Goal: Information Seeking & Learning: Learn about a topic

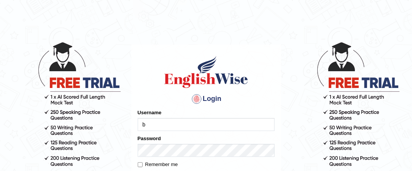
type input "[PERSON_NAME]"
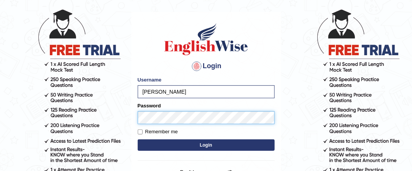
scroll to position [34, 0]
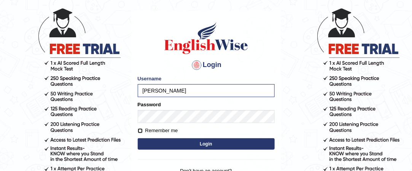
click at [141, 129] on input "Remember me" at bounding box center [140, 130] width 5 height 5
checkbox input "true"
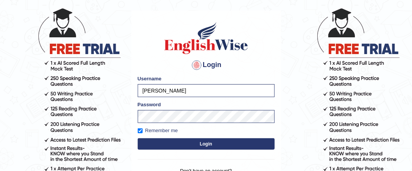
click at [207, 141] on button "Login" at bounding box center [206, 143] width 137 height 11
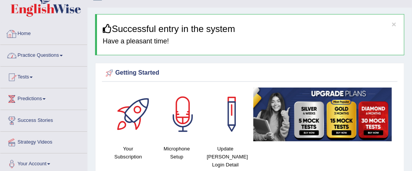
scroll to position [14, 0]
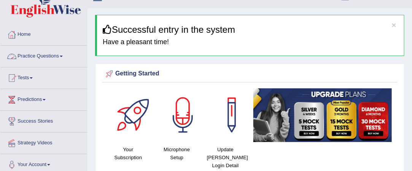
click at [63, 54] on link "Practice Questions" at bounding box center [43, 55] width 87 height 19
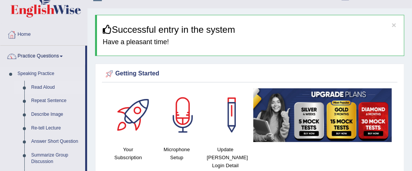
click at [49, 87] on link "Read Aloud" at bounding box center [56, 88] width 57 height 14
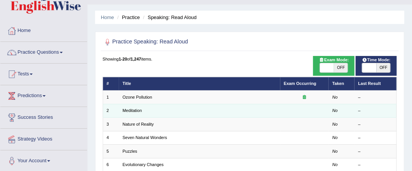
scroll to position [17, 0]
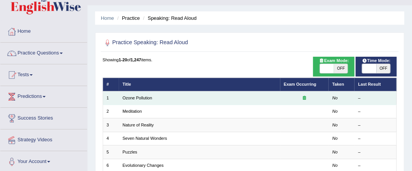
click at [159, 96] on td "Ozone Pollution" at bounding box center [199, 97] width 161 height 13
click at [146, 97] on link "Ozone Pollution" at bounding box center [137, 97] width 30 height 5
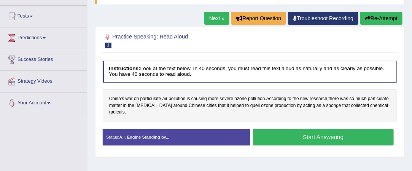
scroll to position [44, 0]
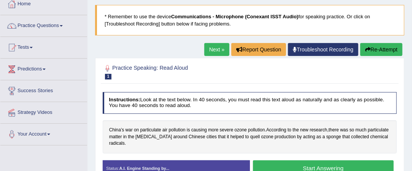
click at [63, 26] on span at bounding box center [61, 26] width 3 height 2
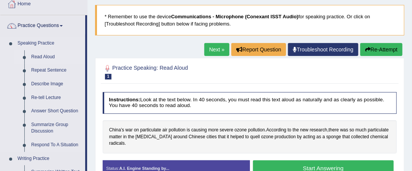
click at [43, 56] on link "Read Aloud" at bounding box center [56, 57] width 57 height 14
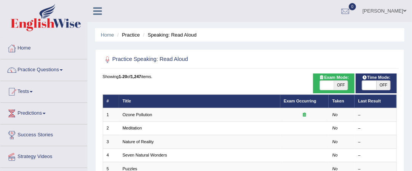
click at [341, 84] on span "OFF" at bounding box center [341, 85] width 14 height 9
checkbox input "true"
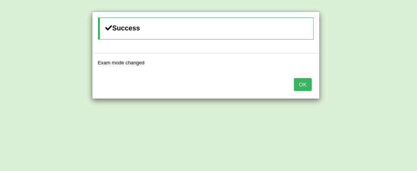
click at [301, 82] on button "OK" at bounding box center [302, 84] width 17 height 13
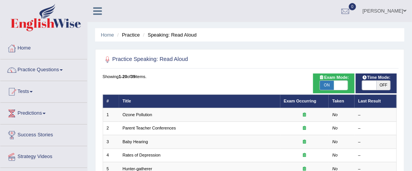
click at [383, 83] on span "OFF" at bounding box center [383, 85] width 14 height 9
checkbox input "true"
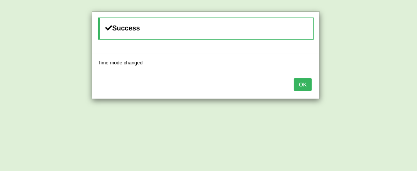
click at [301, 81] on button "OK" at bounding box center [302, 84] width 17 height 13
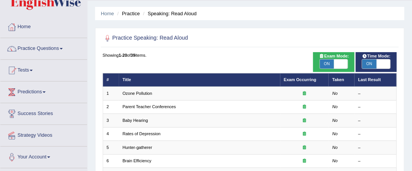
scroll to position [22, 0]
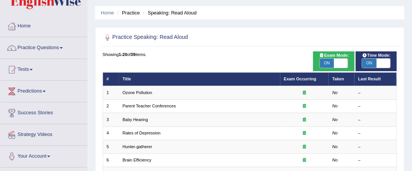
click at [159, 94] on td "Ozone Pollution" at bounding box center [199, 92] width 161 height 13
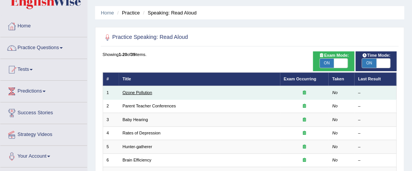
click at [141, 91] on link "Ozone Pollution" at bounding box center [137, 92] width 30 height 5
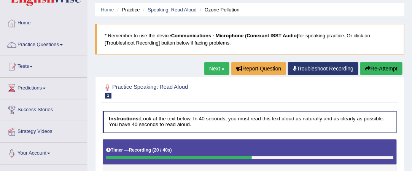
scroll to position [25, 0]
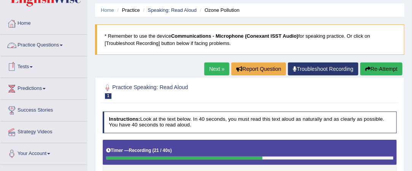
click at [62, 43] on link "Practice Questions" at bounding box center [43, 44] width 87 height 19
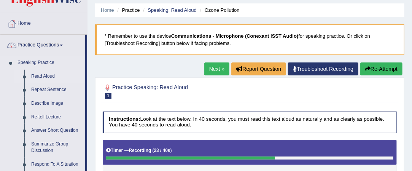
click at [54, 76] on link "Read Aloud" at bounding box center [56, 77] width 57 height 14
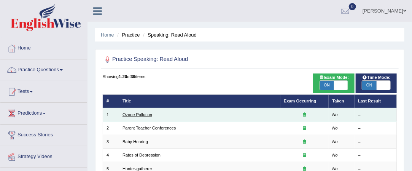
click at [144, 114] on link "Ozone Pollution" at bounding box center [137, 114] width 30 height 5
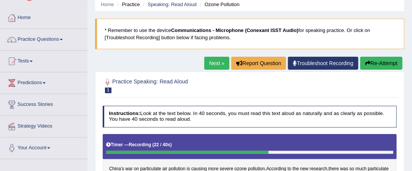
scroll to position [25, 0]
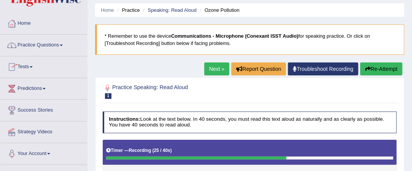
click at [62, 43] on link "Practice Questions" at bounding box center [43, 44] width 87 height 19
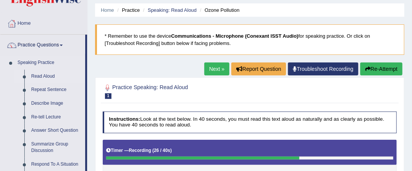
click at [45, 78] on link "Read Aloud" at bounding box center [56, 77] width 57 height 14
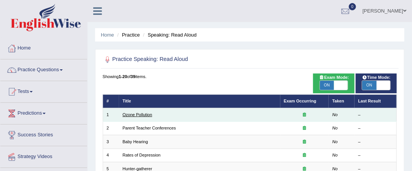
click at [144, 114] on link "Ozone Pollution" at bounding box center [137, 114] width 30 height 5
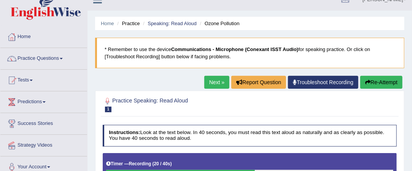
scroll to position [11, 0]
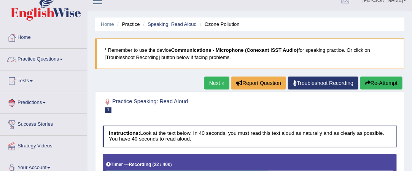
click at [60, 60] on link "Practice Questions" at bounding box center [43, 58] width 87 height 19
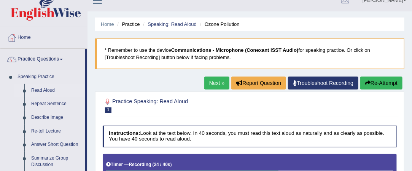
click at [46, 91] on link "Read Aloud" at bounding box center [56, 91] width 57 height 14
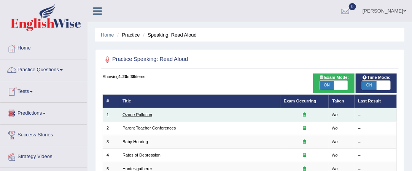
click at [127, 116] on link "Ozone Pollution" at bounding box center [137, 114] width 30 height 5
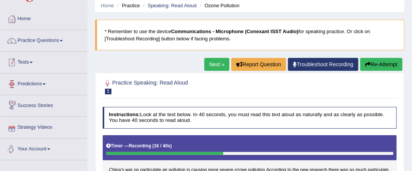
scroll to position [25, 0]
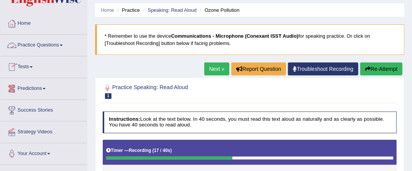
click at [62, 43] on link "Practice Questions" at bounding box center [43, 44] width 87 height 19
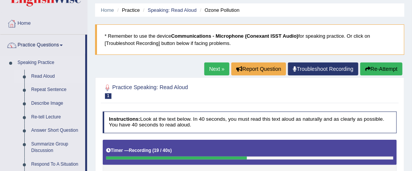
click at [48, 75] on link "Read Aloud" at bounding box center [56, 77] width 57 height 14
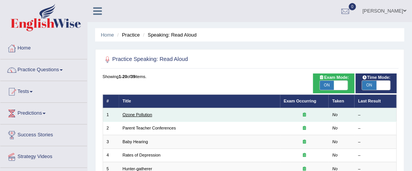
click at [146, 113] on link "Ozone Pollution" at bounding box center [137, 114] width 30 height 5
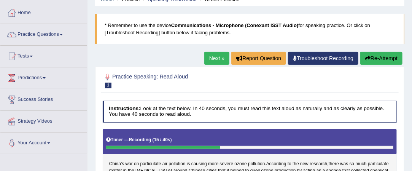
scroll to position [35, 0]
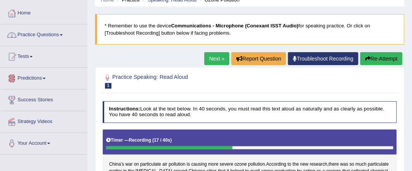
click at [63, 35] on span at bounding box center [61, 35] width 3 height 2
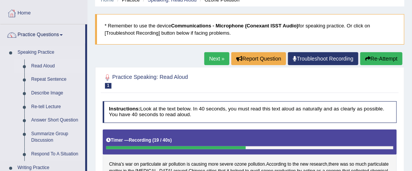
click at [47, 66] on link "Read Aloud" at bounding box center [56, 66] width 57 height 14
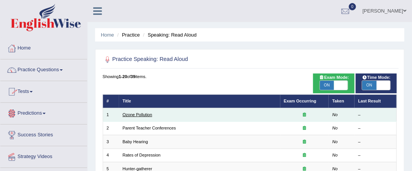
click at [143, 112] on link "Ozone Pollution" at bounding box center [137, 114] width 30 height 5
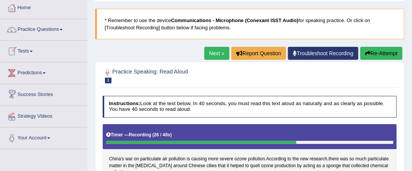
scroll to position [40, 0]
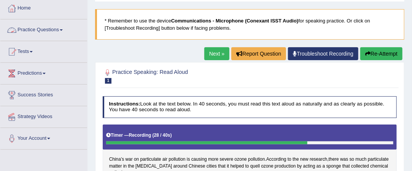
click at [63, 29] on span at bounding box center [61, 30] width 3 height 2
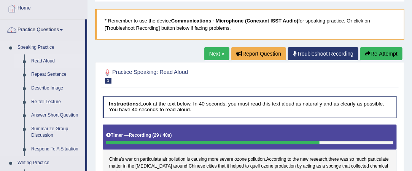
click at [48, 59] on link "Read Aloud" at bounding box center [56, 61] width 57 height 14
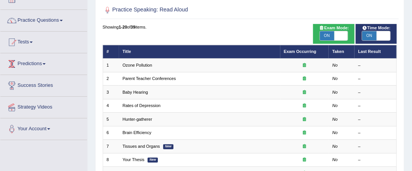
scroll to position [49, 0]
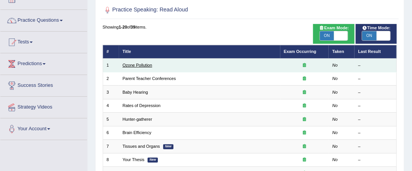
click at [143, 63] on link "Ozone Pollution" at bounding box center [137, 65] width 30 height 5
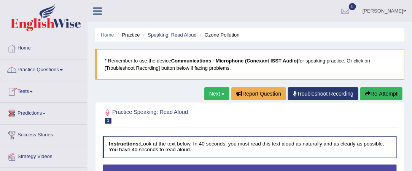
click at [57, 70] on link "Practice Questions" at bounding box center [43, 68] width 87 height 19
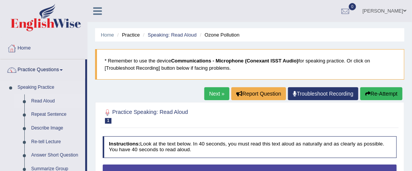
click at [43, 100] on link "Read Aloud" at bounding box center [56, 101] width 57 height 14
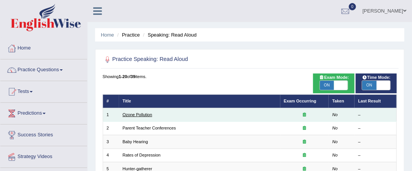
click at [128, 115] on link "Ozone Pollution" at bounding box center [137, 114] width 30 height 5
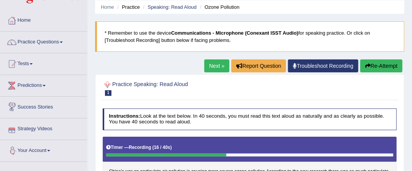
scroll to position [24, 0]
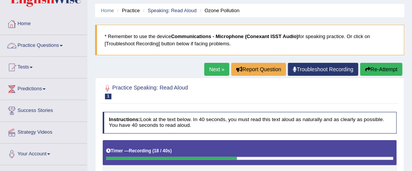
click at [59, 46] on link "Practice Questions" at bounding box center [43, 44] width 87 height 19
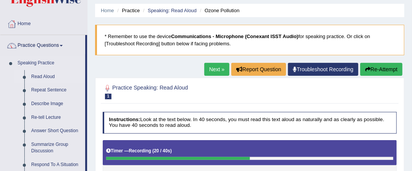
click at [46, 76] on link "Read Aloud" at bounding box center [56, 77] width 57 height 14
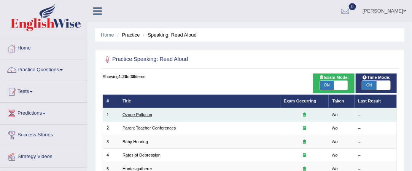
click at [135, 114] on link "Ozone Pollution" at bounding box center [137, 114] width 30 height 5
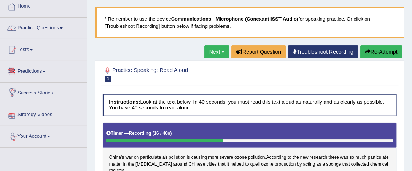
scroll to position [41, 0]
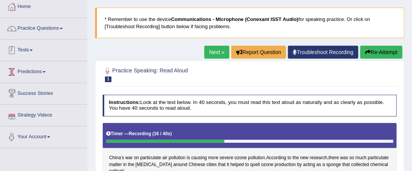
click at [73, 53] on link "Tests" at bounding box center [43, 49] width 87 height 19
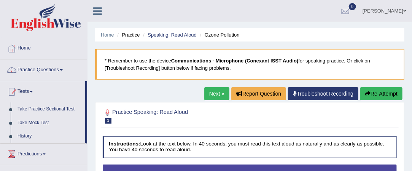
click at [50, 70] on link "Practice Questions" at bounding box center [43, 68] width 87 height 19
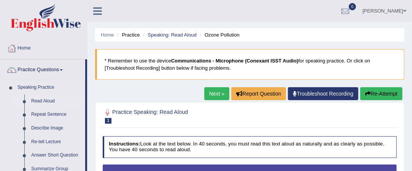
click at [37, 102] on link "Read Aloud" at bounding box center [56, 101] width 57 height 14
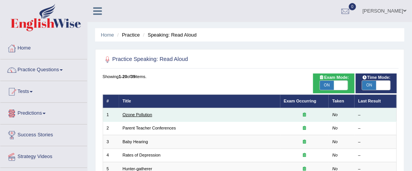
click at [148, 113] on link "Ozone Pollution" at bounding box center [137, 114] width 30 height 5
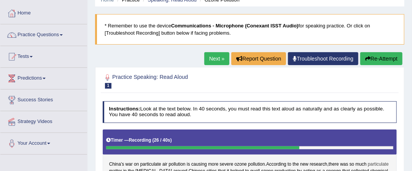
scroll to position [28, 0]
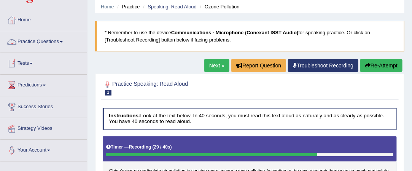
click at [57, 42] on link "Practice Questions" at bounding box center [43, 40] width 87 height 19
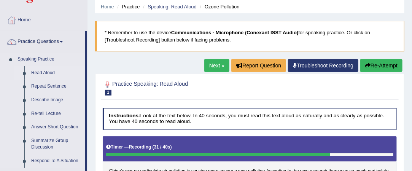
click at [47, 70] on link "Read Aloud" at bounding box center [56, 73] width 57 height 14
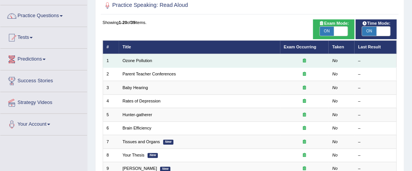
click at [144, 57] on td "Ozone Pollution" at bounding box center [199, 60] width 161 height 13
click at [143, 63] on td "Ozone Pollution" at bounding box center [199, 60] width 161 height 13
click at [143, 58] on link "Ozone Pollution" at bounding box center [137, 60] width 30 height 5
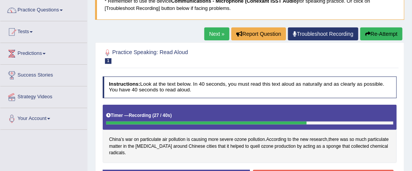
scroll to position [41, 0]
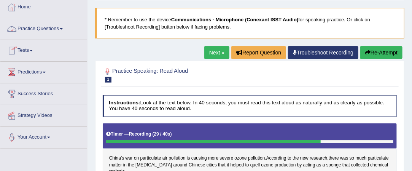
click at [63, 28] on span at bounding box center [61, 29] width 3 height 2
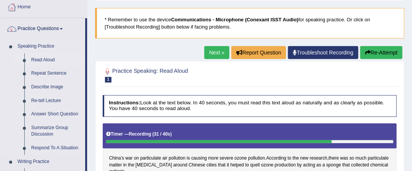
click at [52, 55] on link "Read Aloud" at bounding box center [56, 60] width 57 height 14
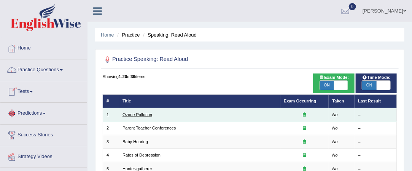
click at [130, 113] on link "Ozone Pollution" at bounding box center [137, 114] width 30 height 5
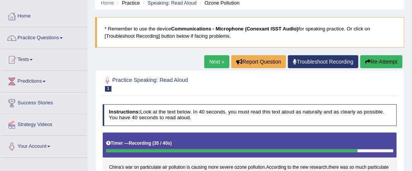
scroll to position [31, 0]
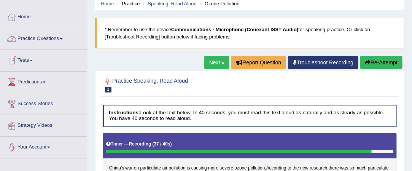
click at [59, 37] on link "Practice Questions" at bounding box center [43, 37] width 87 height 19
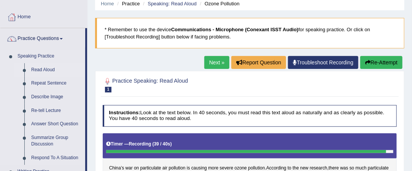
click at [46, 72] on link "Read Aloud" at bounding box center [56, 70] width 57 height 14
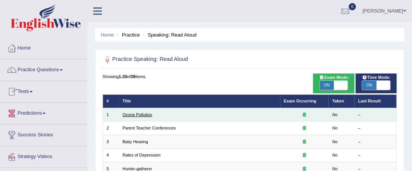
click at [130, 114] on link "Ozone Pollution" at bounding box center [137, 114] width 30 height 5
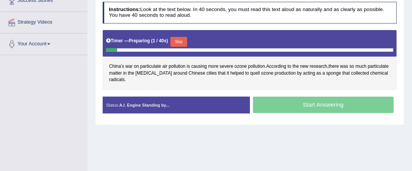
scroll to position [136, 0]
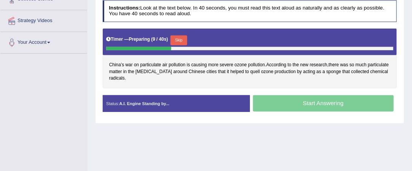
click at [181, 38] on button "Skip" at bounding box center [178, 40] width 16 height 10
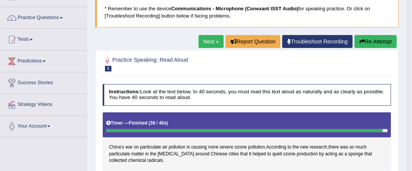
scroll to position [51, 0]
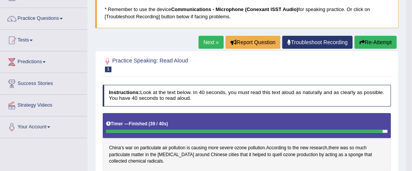
click at [209, 43] on link "Next »" at bounding box center [210, 42] width 25 height 13
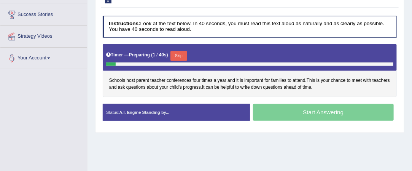
scroll to position [121, 0]
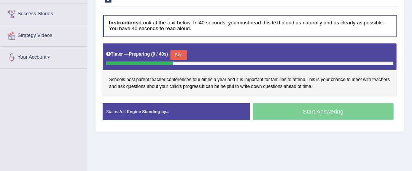
click at [177, 51] on button "Skip" at bounding box center [178, 55] width 16 height 10
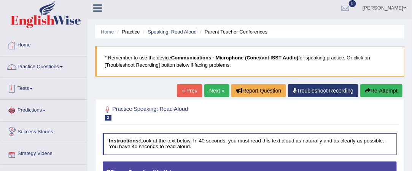
scroll to position [2, 0]
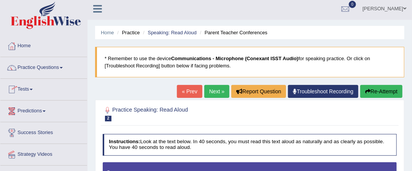
click at [189, 93] on link "« Prev" at bounding box center [189, 91] width 25 height 13
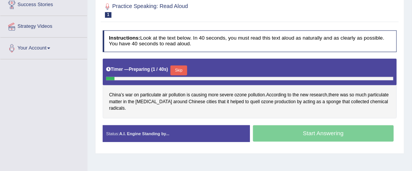
scroll to position [130, 0]
click at [178, 67] on button "Skip" at bounding box center [178, 70] width 16 height 10
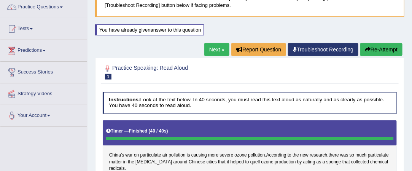
scroll to position [62, 0]
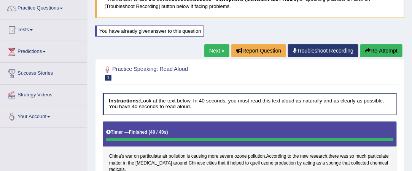
click at [208, 48] on link "Next »" at bounding box center [216, 50] width 25 height 13
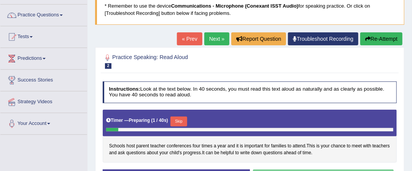
scroll to position [103, 0]
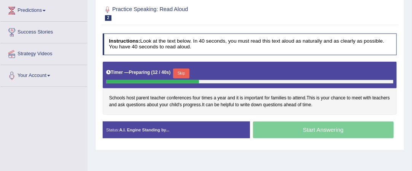
click at [183, 71] on button "Skip" at bounding box center [181, 73] width 16 height 10
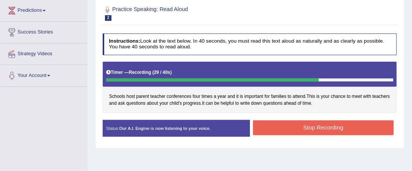
click at [266, 124] on button "Stop Recording" at bounding box center [323, 127] width 141 height 15
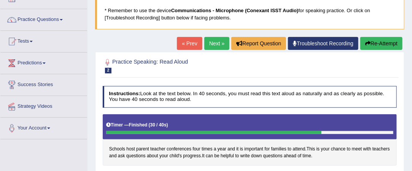
scroll to position [49, 0]
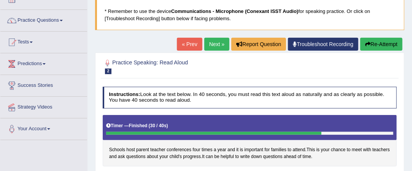
click at [220, 40] on link "Next »" at bounding box center [216, 44] width 25 height 13
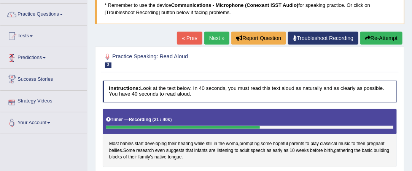
scroll to position [55, 0]
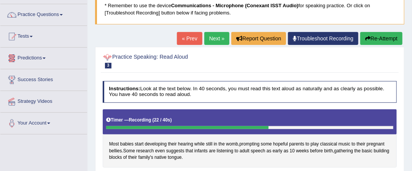
click at [192, 35] on link "« Prev" at bounding box center [189, 38] width 25 height 13
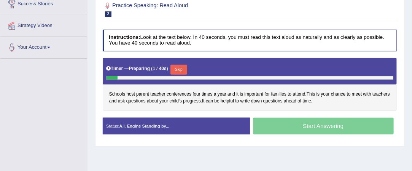
scroll to position [143, 0]
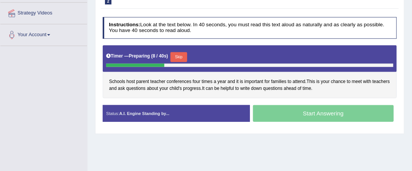
click at [181, 54] on button "Skip" at bounding box center [178, 57] width 16 height 10
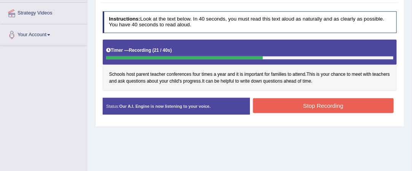
click at [271, 100] on button "Stop Recording" at bounding box center [323, 105] width 141 height 15
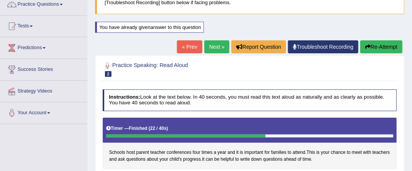
scroll to position [55, 0]
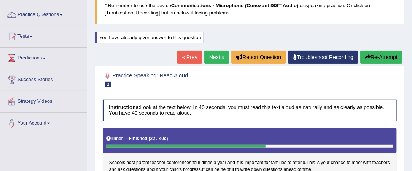
click at [211, 55] on link "Next »" at bounding box center [216, 57] width 25 height 13
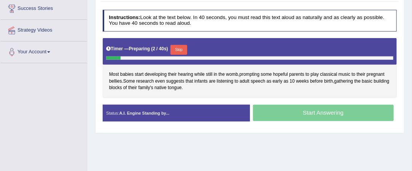
scroll to position [127, 0]
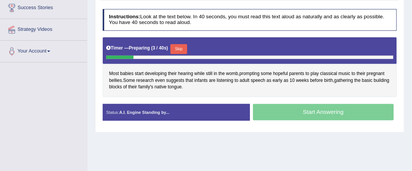
click at [178, 44] on button "Skip" at bounding box center [178, 49] width 16 height 10
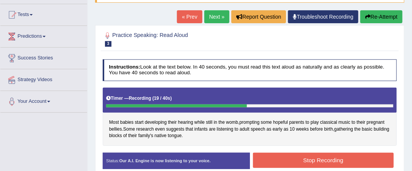
scroll to position [76, 0]
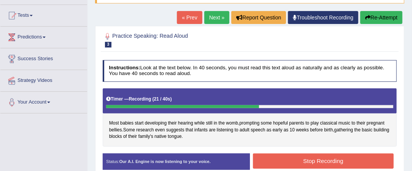
click at [188, 17] on link "« Prev" at bounding box center [189, 17] width 25 height 13
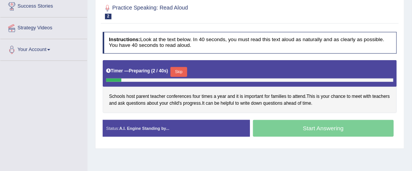
scroll to position [130, 0]
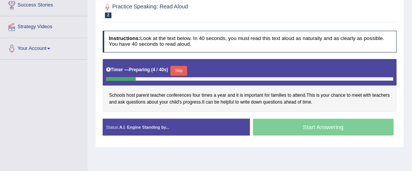
click at [182, 69] on button "Skip" at bounding box center [178, 71] width 16 height 10
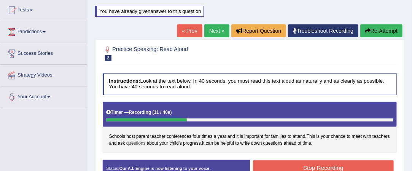
scroll to position [81, 0]
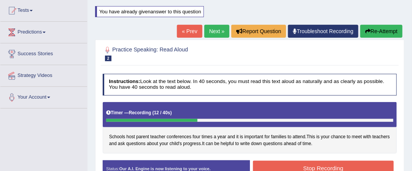
click at [186, 28] on link "« Prev" at bounding box center [189, 31] width 25 height 13
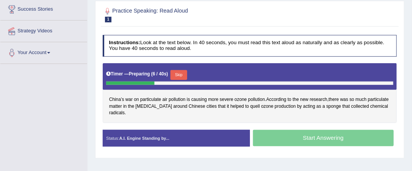
scroll to position [126, 0]
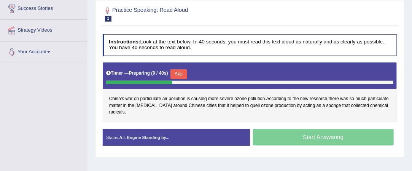
click at [181, 71] on button "Skip" at bounding box center [178, 74] width 16 height 10
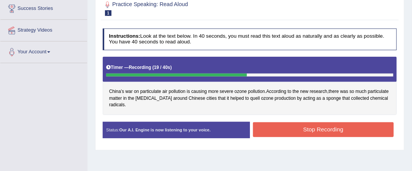
click at [276, 124] on button "Stop Recording" at bounding box center [323, 129] width 141 height 15
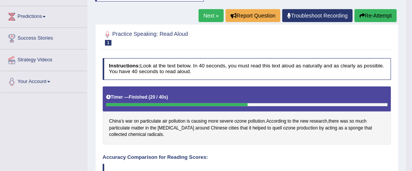
scroll to position [90, 0]
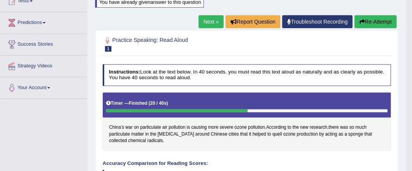
click at [211, 22] on link "Next »" at bounding box center [210, 21] width 25 height 13
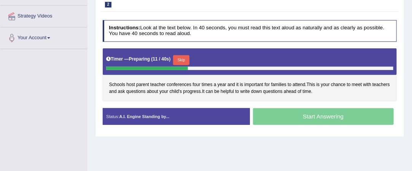
scroll to position [142, 0]
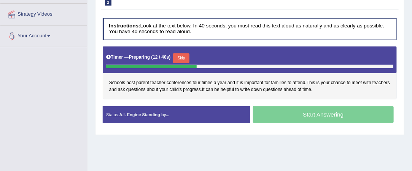
click at [183, 54] on button "Skip" at bounding box center [181, 58] width 16 height 10
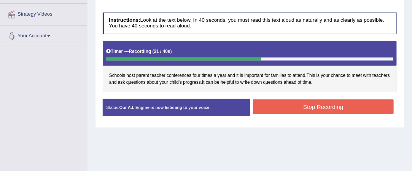
click at [295, 109] on button "Stop Recording" at bounding box center [323, 106] width 141 height 15
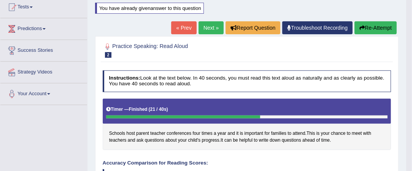
scroll to position [83, 0]
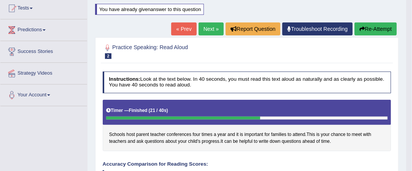
click at [207, 28] on link "Next »" at bounding box center [210, 28] width 25 height 13
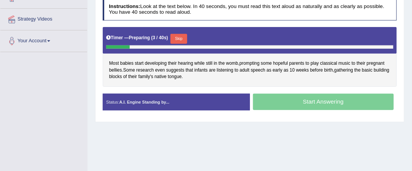
click at [180, 37] on button "Skip" at bounding box center [178, 39] width 16 height 10
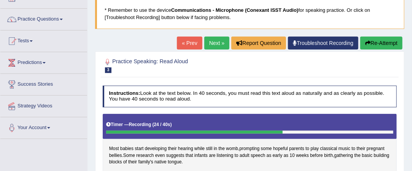
scroll to position [49, 0]
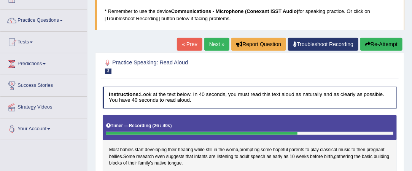
click at [187, 42] on link "« Prev" at bounding box center [189, 44] width 25 height 13
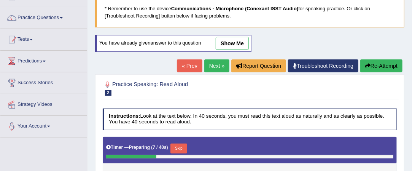
scroll to position [55, 0]
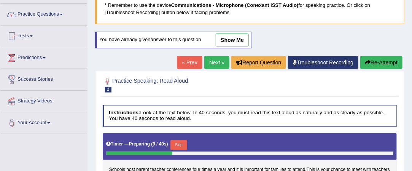
click at [231, 38] on link "show me" at bounding box center [232, 39] width 33 height 13
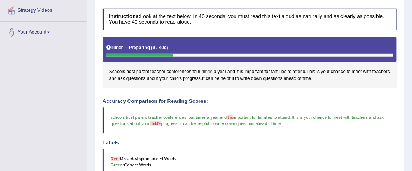
scroll to position [146, 0]
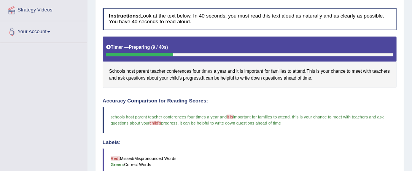
click at [208, 111] on blockquote "schools host parent teacher conferences four times a year and it is it's import…" at bounding box center [250, 120] width 294 height 26
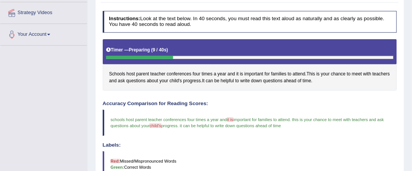
scroll to position [144, 0]
click at [209, 120] on blockquote "schools host parent teacher conferences four times a year and it is it's import…" at bounding box center [250, 122] width 294 height 26
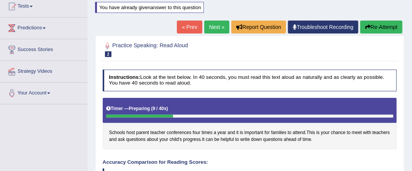
scroll to position [81, 0]
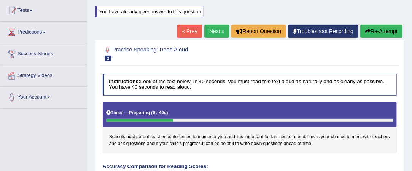
click at [211, 32] on link "Next »" at bounding box center [216, 31] width 25 height 13
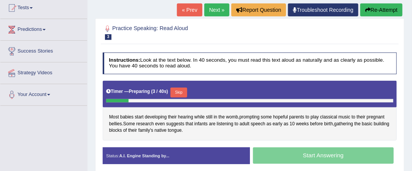
scroll to position [118, 0]
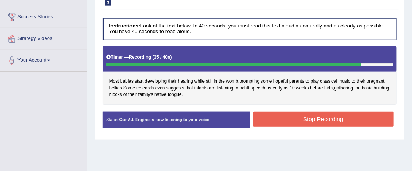
click at [275, 117] on button "Stop Recording" at bounding box center [323, 118] width 141 height 15
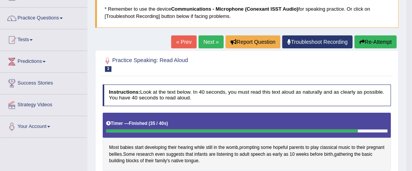
scroll to position [49, 0]
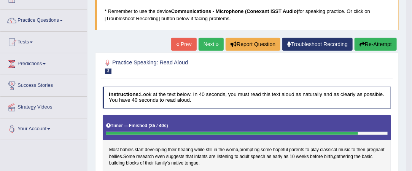
click at [206, 40] on link "Next »" at bounding box center [210, 44] width 25 height 13
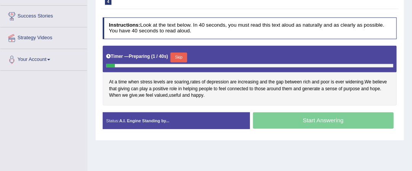
scroll to position [119, 0]
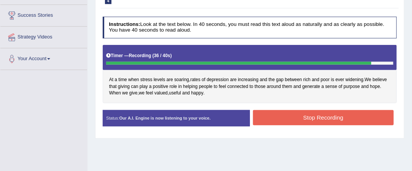
click at [311, 114] on button "Stop Recording" at bounding box center [323, 117] width 141 height 15
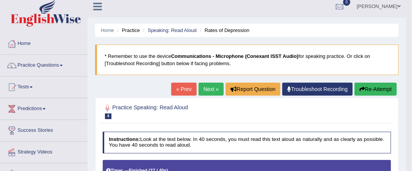
scroll to position [0, 0]
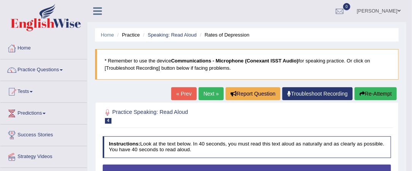
click at [206, 94] on link "Next »" at bounding box center [210, 93] width 25 height 13
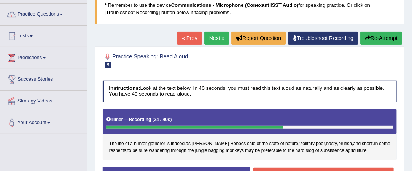
scroll to position [55, 0]
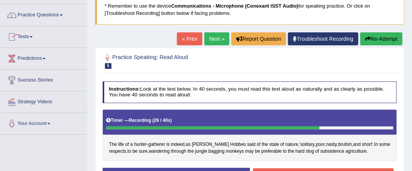
click at [59, 16] on link "Practice Questions" at bounding box center [43, 14] width 87 height 19
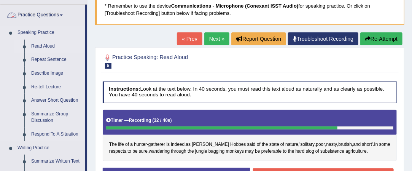
click at [52, 46] on link "Read Aloud" at bounding box center [56, 47] width 57 height 14
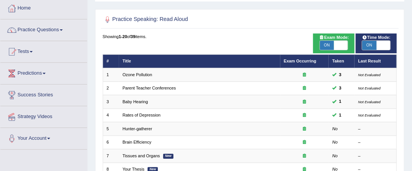
scroll to position [40, 0]
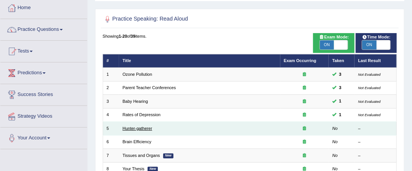
click at [142, 126] on link "Hunter-gatherer" at bounding box center [137, 128] width 30 height 5
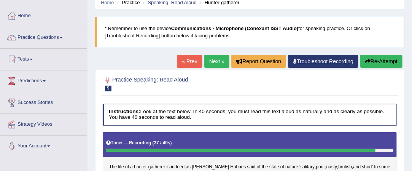
scroll to position [32, 0]
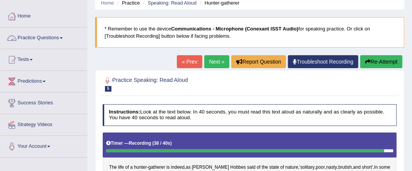
click at [52, 34] on link "Practice Questions" at bounding box center [43, 36] width 87 height 19
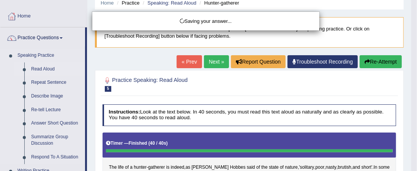
click at [50, 63] on body "Toggle navigation Home Practice Questions Speaking Practice Read Aloud Repeat S…" at bounding box center [208, 53] width 417 height 171
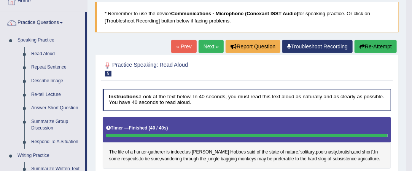
scroll to position [46, 0]
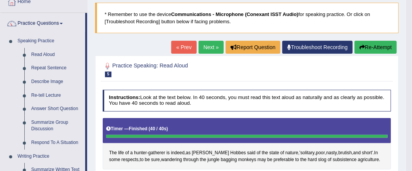
click at [211, 48] on link "Next »" at bounding box center [210, 47] width 25 height 13
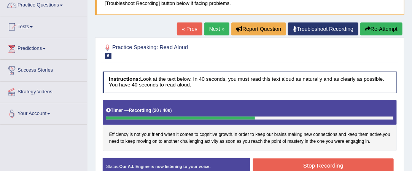
scroll to position [59, 0]
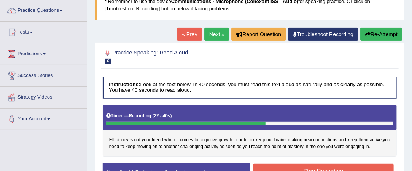
click at [193, 31] on link "« Prev" at bounding box center [189, 34] width 25 height 13
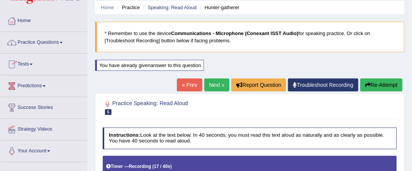
scroll to position [25, 0]
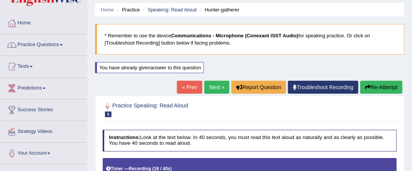
click at [57, 41] on link "Practice Questions" at bounding box center [43, 43] width 87 height 19
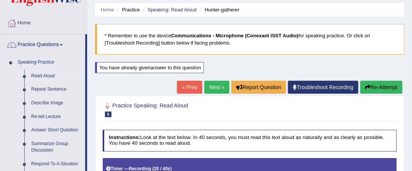
click at [57, 75] on link "Read Aloud" at bounding box center [56, 76] width 57 height 14
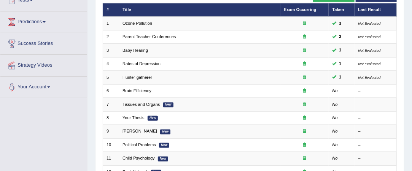
scroll to position [90, 0]
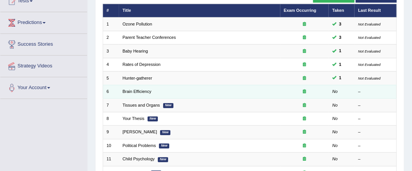
click at [166, 89] on td "Brain Efficiency" at bounding box center [199, 91] width 161 height 13
click at [143, 91] on link "Brain Efficiency" at bounding box center [136, 91] width 29 height 5
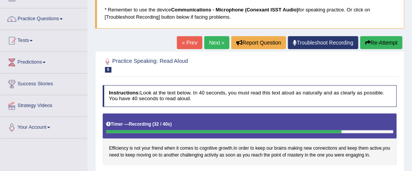
scroll to position [51, 0]
click at [186, 40] on link "« Prev" at bounding box center [189, 42] width 25 height 13
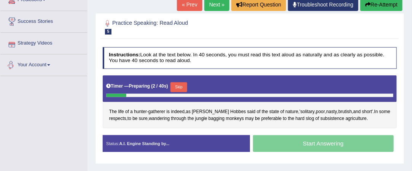
scroll to position [117, 0]
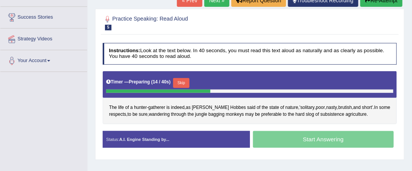
click at [183, 80] on button "Skip" at bounding box center [181, 83] width 16 height 10
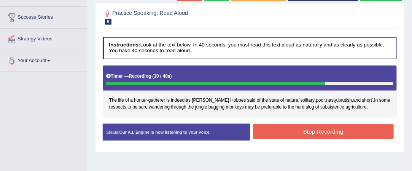
click at [306, 133] on button "Stop Recording" at bounding box center [323, 131] width 141 height 15
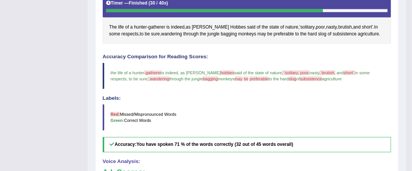
scroll to position [78, 0]
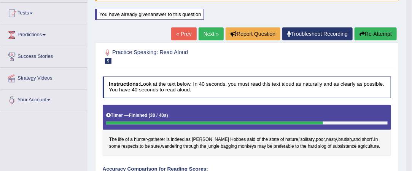
click at [211, 32] on link "Next »" at bounding box center [210, 33] width 25 height 13
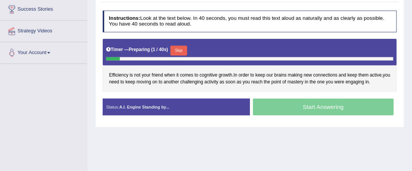
scroll to position [125, 0]
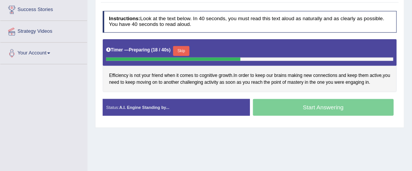
click at [183, 50] on button "Skip" at bounding box center [181, 51] width 16 height 10
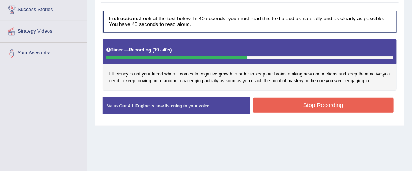
scroll to position [76, 0]
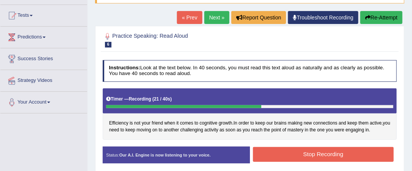
click at [195, 16] on link "« Prev" at bounding box center [189, 17] width 25 height 13
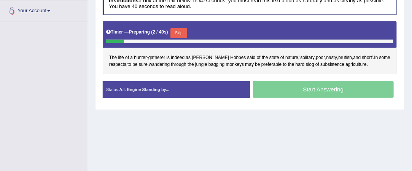
scroll to position [151, 0]
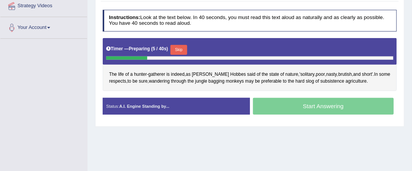
click at [179, 48] on button "Skip" at bounding box center [178, 50] width 16 height 10
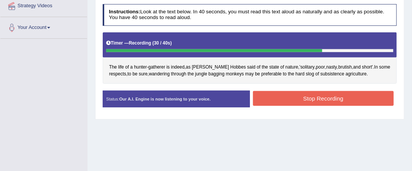
click at [266, 93] on button "Stop Recording" at bounding box center [323, 98] width 141 height 15
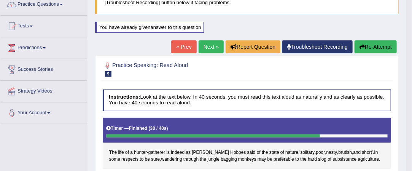
scroll to position [65, 0]
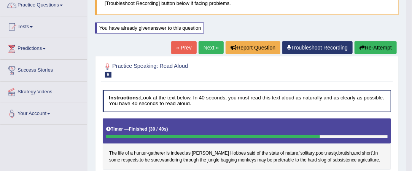
click at [209, 49] on link "Next »" at bounding box center [210, 47] width 25 height 13
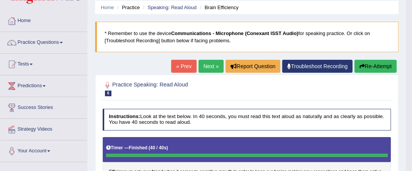
scroll to position [27, 0]
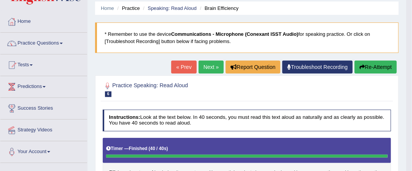
click at [210, 64] on link "Next »" at bounding box center [210, 66] width 25 height 13
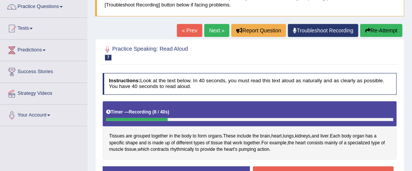
scroll to position [63, 0]
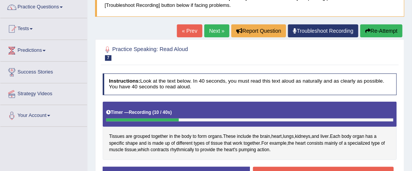
click at [183, 27] on link "« Prev" at bounding box center [189, 30] width 25 height 13
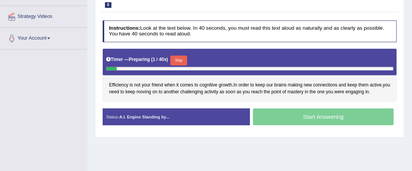
scroll to position [145, 0]
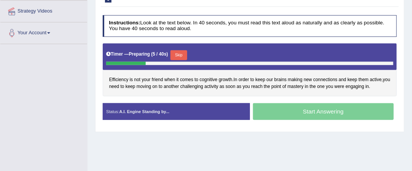
click at [180, 52] on button "Skip" at bounding box center [178, 55] width 16 height 10
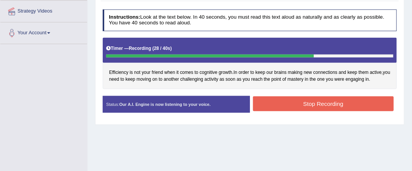
click at [271, 103] on button "Stop Recording" at bounding box center [323, 103] width 141 height 15
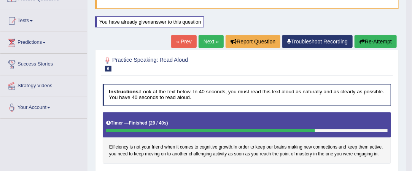
scroll to position [66, 0]
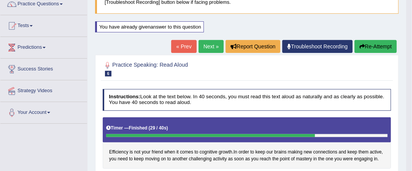
click at [208, 46] on link "Next »" at bounding box center [210, 46] width 25 height 13
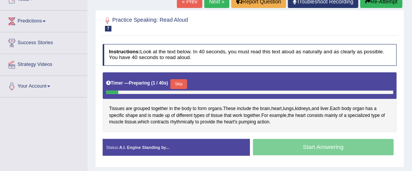
scroll to position [92, 0]
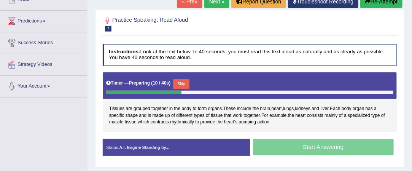
click at [177, 81] on button "Skip" at bounding box center [181, 84] width 16 height 10
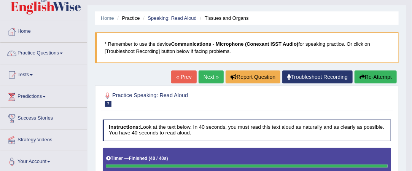
scroll to position [14, 0]
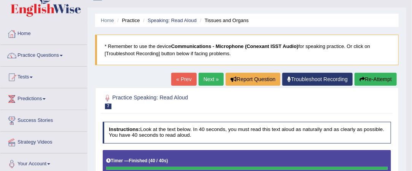
click at [208, 79] on link "Next »" at bounding box center [210, 79] width 25 height 13
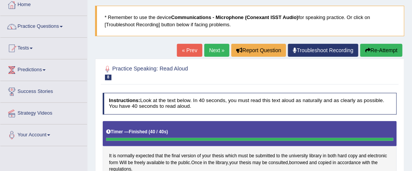
scroll to position [41, 0]
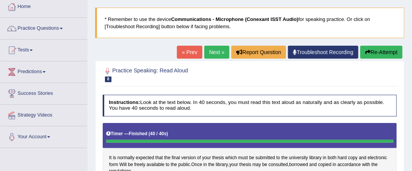
click at [211, 50] on link "Next »" at bounding box center [216, 52] width 25 height 13
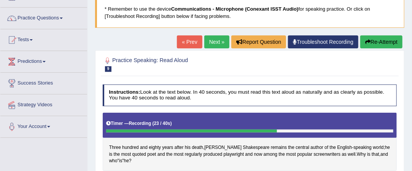
scroll to position [50, 0]
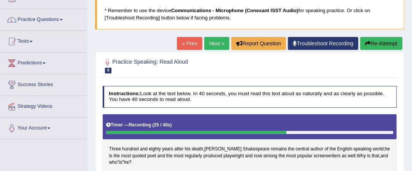
click at [183, 41] on link "« Prev" at bounding box center [189, 43] width 25 height 13
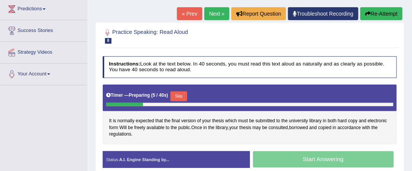
scroll to position [104, 0]
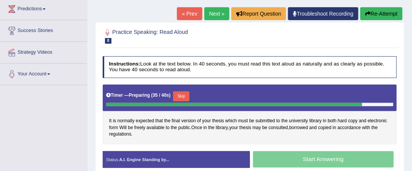
click at [184, 95] on button "Skip" at bounding box center [181, 96] width 16 height 10
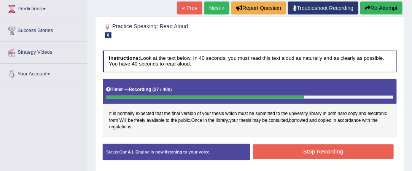
click at [292, 146] on button "Stop Recording" at bounding box center [323, 151] width 141 height 15
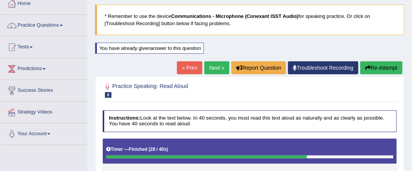
scroll to position [44, 0]
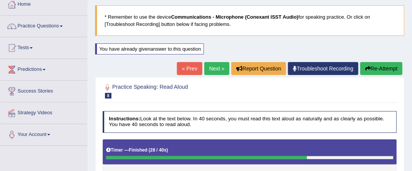
click at [217, 67] on link "Next »" at bounding box center [216, 68] width 25 height 13
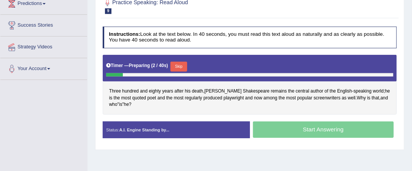
click at [182, 67] on button "Skip" at bounding box center [178, 67] width 16 height 10
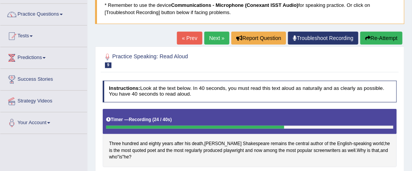
scroll to position [54, 0]
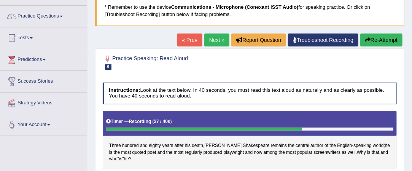
click at [184, 42] on link "« Prev" at bounding box center [189, 39] width 25 height 13
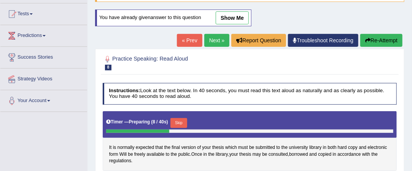
scroll to position [78, 0]
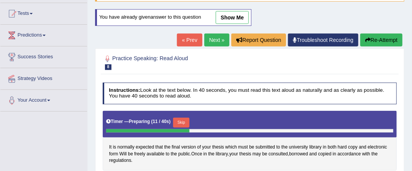
click at [185, 119] on button "Skip" at bounding box center [181, 122] width 16 height 10
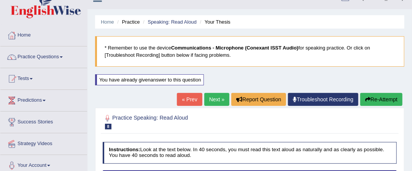
scroll to position [11, 0]
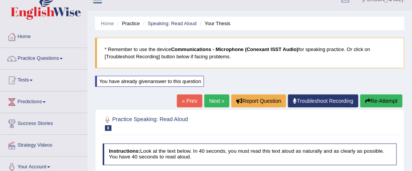
click at [192, 100] on link "« Prev" at bounding box center [189, 100] width 25 height 13
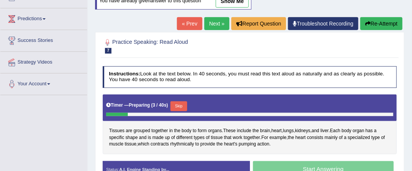
click at [179, 104] on button "Skip" at bounding box center [178, 106] width 16 height 10
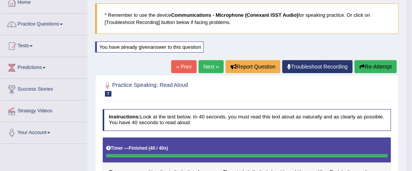
scroll to position [43, 0]
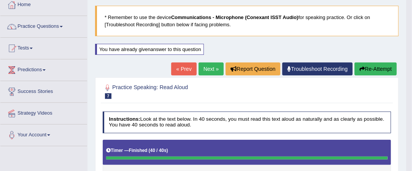
click at [208, 67] on link "Next »" at bounding box center [210, 68] width 25 height 13
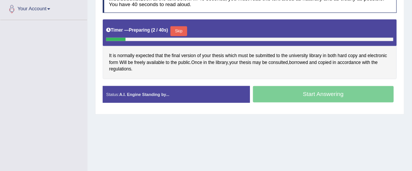
scroll to position [170, 0]
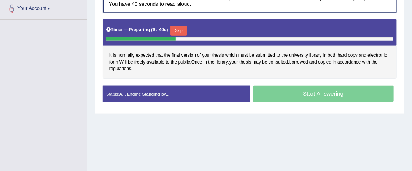
click at [184, 30] on button "Skip" at bounding box center [178, 31] width 16 height 10
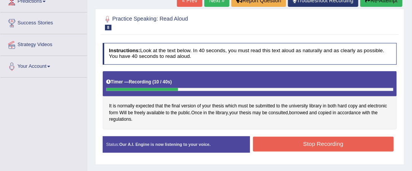
scroll to position [90, 0]
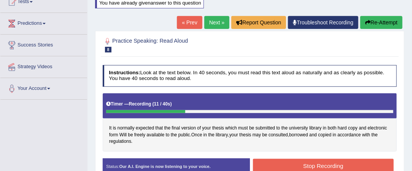
click at [187, 18] on link "« Prev" at bounding box center [189, 22] width 25 height 13
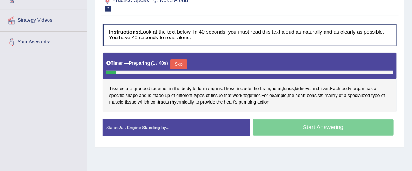
scroll to position [137, 0]
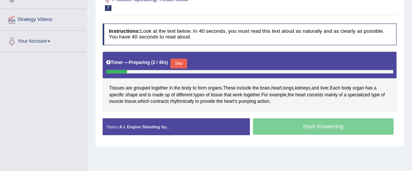
click at [179, 61] on button "Skip" at bounding box center [178, 64] width 16 height 10
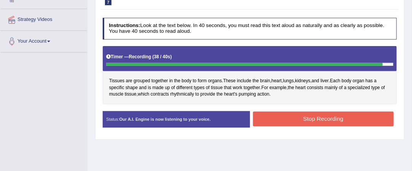
click at [296, 116] on button "Stop Recording" at bounding box center [323, 118] width 141 height 15
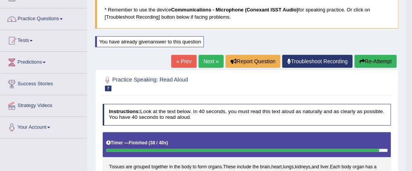
scroll to position [50, 0]
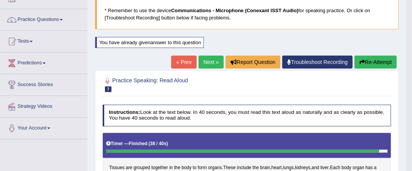
click at [208, 59] on link "Next »" at bounding box center [210, 61] width 25 height 13
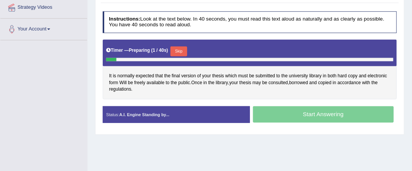
scroll to position [149, 0]
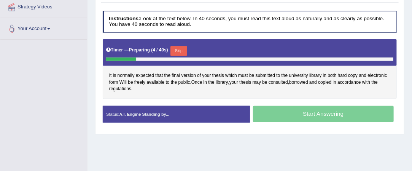
click at [181, 48] on button "Skip" at bounding box center [178, 51] width 16 height 10
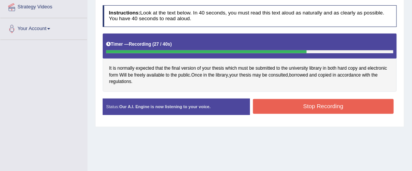
click at [307, 101] on button "Stop Recording" at bounding box center [323, 106] width 141 height 15
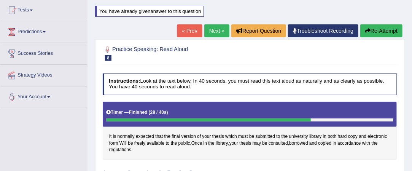
scroll to position [81, 0]
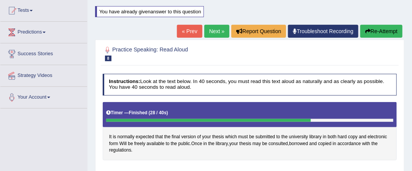
click at [213, 27] on link "Next »" at bounding box center [216, 31] width 25 height 13
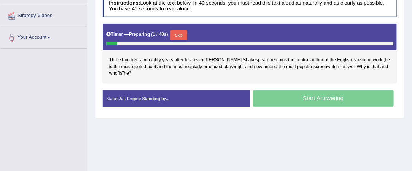
scroll to position [141, 0]
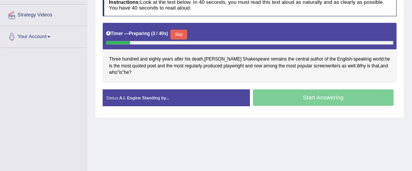
click at [180, 34] on button "Skip" at bounding box center [178, 35] width 16 height 10
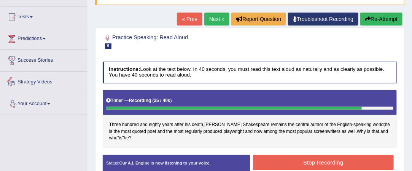
scroll to position [74, 0]
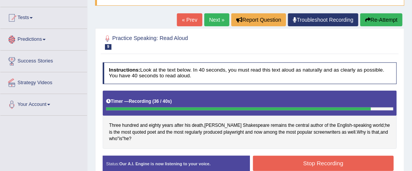
click at [191, 17] on link "« Prev" at bounding box center [189, 19] width 25 height 13
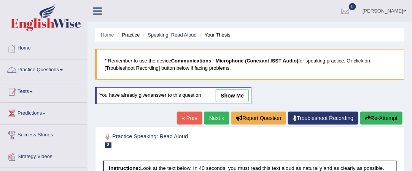
click at [62, 67] on link "Practice Questions" at bounding box center [43, 68] width 87 height 19
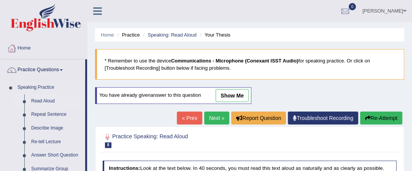
click at [51, 102] on link "Read Aloud" at bounding box center [56, 101] width 57 height 14
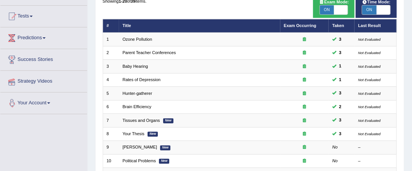
scroll to position [76, 0]
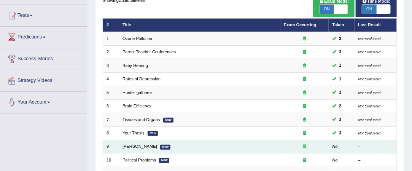
click at [198, 148] on td "[PERSON_NAME] New" at bounding box center [199, 146] width 161 height 13
click at [157, 145] on link "[PERSON_NAME]" at bounding box center [139, 146] width 35 height 5
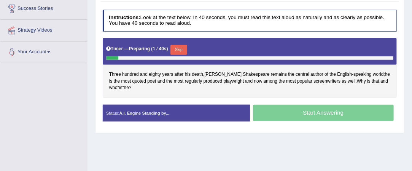
scroll to position [127, 0]
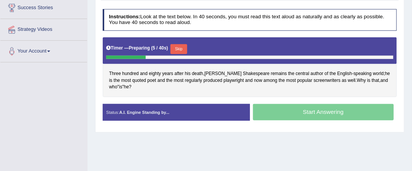
click at [180, 47] on button "Skip" at bounding box center [178, 49] width 16 height 10
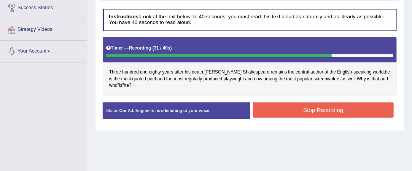
click at [337, 107] on button "Stop Recording" at bounding box center [323, 109] width 141 height 15
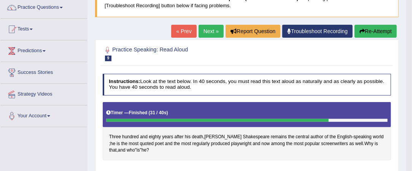
scroll to position [62, 0]
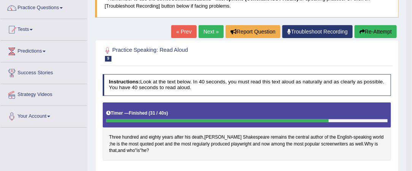
click at [205, 30] on link "Next »" at bounding box center [210, 31] width 25 height 13
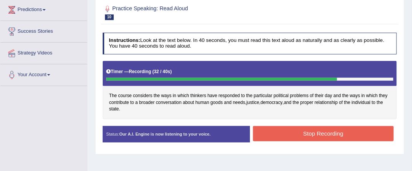
click at [338, 129] on button "Stop Recording" at bounding box center [323, 133] width 141 height 15
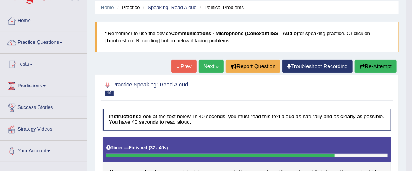
scroll to position [27, 0]
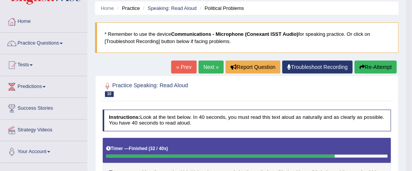
click at [209, 68] on link "Next »" at bounding box center [210, 66] width 25 height 13
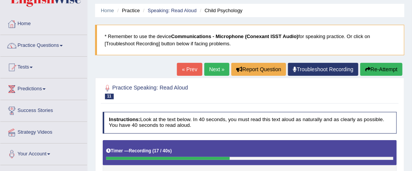
scroll to position [24, 0]
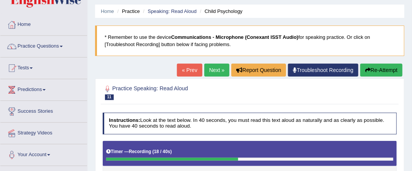
click at [186, 68] on link "« Prev" at bounding box center [189, 69] width 25 height 13
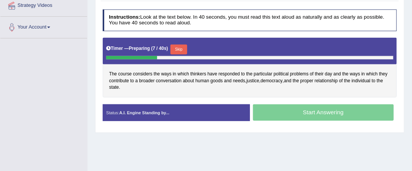
scroll to position [147, 0]
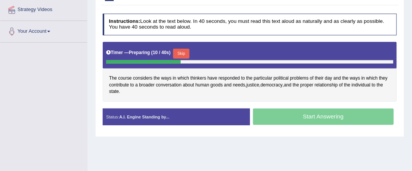
click at [180, 50] on button "Skip" at bounding box center [181, 54] width 16 height 10
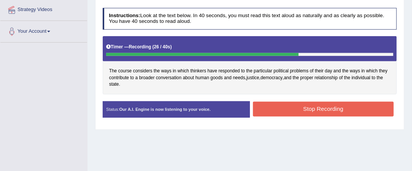
click at [330, 106] on button "Stop Recording" at bounding box center [323, 108] width 141 height 15
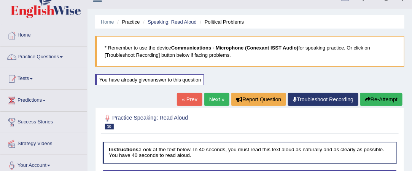
scroll to position [11, 0]
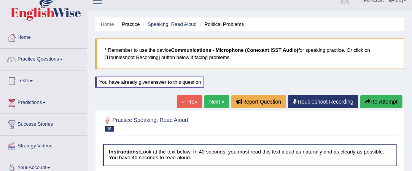
click at [209, 102] on link "Next »" at bounding box center [216, 101] width 25 height 13
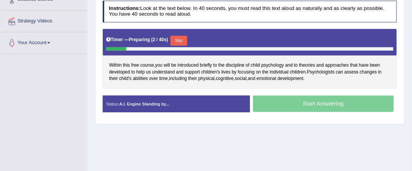
click at [182, 39] on button "Skip" at bounding box center [178, 41] width 16 height 10
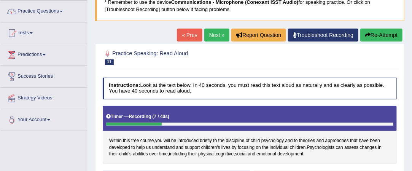
scroll to position [52, 0]
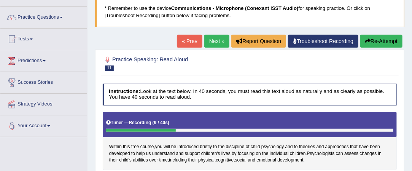
click at [185, 41] on link "« Prev" at bounding box center [189, 41] width 25 height 13
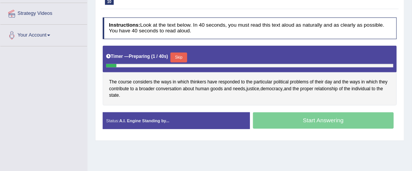
scroll to position [143, 0]
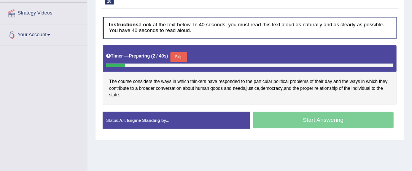
click at [180, 54] on button "Skip" at bounding box center [178, 57] width 16 height 10
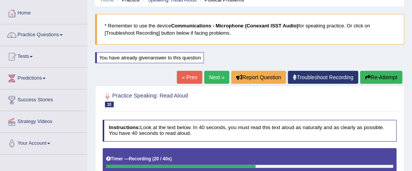
scroll to position [27, 0]
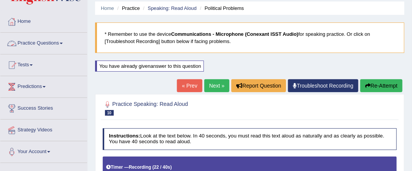
click at [49, 40] on link "Practice Questions" at bounding box center [43, 42] width 87 height 19
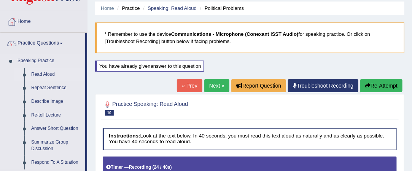
click at [51, 70] on link "Read Aloud" at bounding box center [56, 75] width 57 height 14
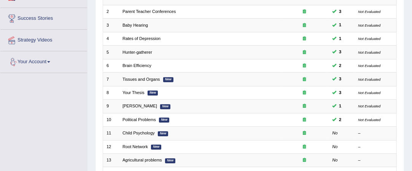
scroll to position [168, 0]
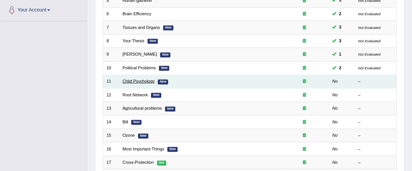
click at [144, 79] on link "Child Psychology" at bounding box center [138, 81] width 32 height 5
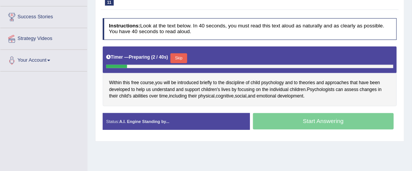
scroll to position [120, 0]
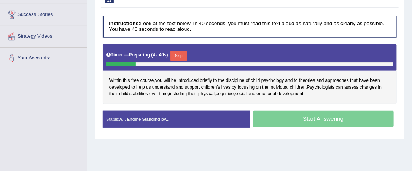
click at [180, 54] on button "Skip" at bounding box center [178, 56] width 16 height 10
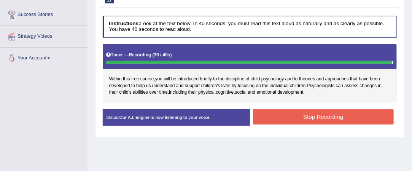
click at [299, 112] on button "Stop Recording" at bounding box center [323, 116] width 141 height 15
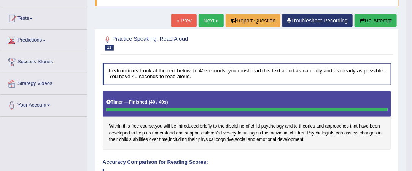
scroll to position [72, 0]
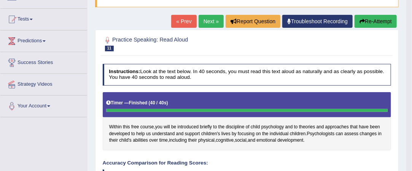
click at [206, 22] on link "Next »" at bounding box center [210, 21] width 25 height 13
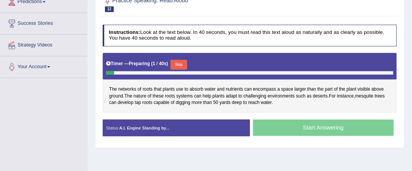
scroll to position [122, 0]
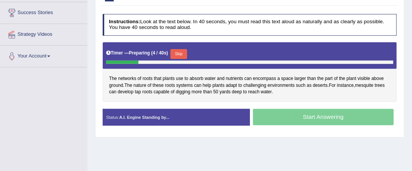
click at [181, 52] on button "Skip" at bounding box center [178, 54] width 16 height 10
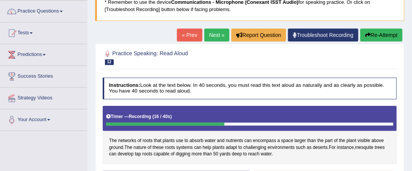
scroll to position [58, 0]
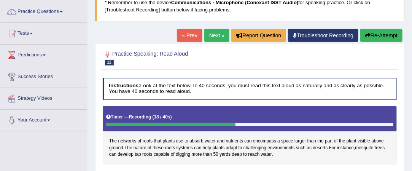
click at [193, 34] on link "« Prev" at bounding box center [189, 35] width 25 height 13
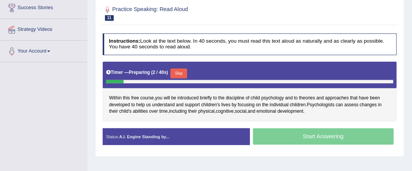
click at [180, 71] on button "Skip" at bounding box center [178, 73] width 16 height 10
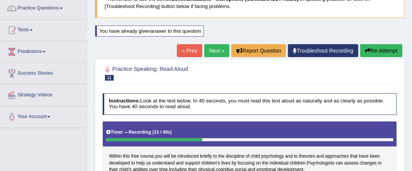
scroll to position [62, 0]
click at [56, 7] on link "Practice Questions" at bounding box center [43, 7] width 87 height 19
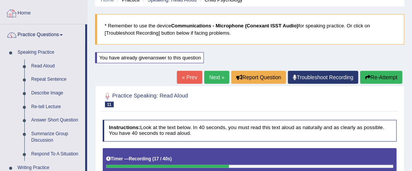
scroll to position [34, 0]
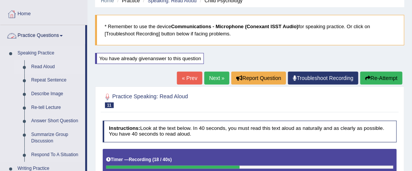
click at [50, 68] on link "Read Aloud" at bounding box center [56, 67] width 57 height 14
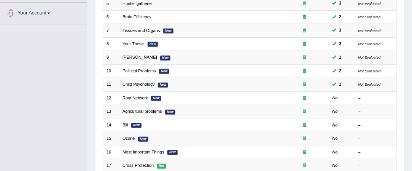
scroll to position [166, 0]
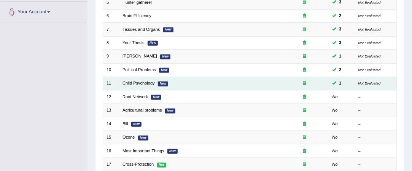
click at [169, 79] on td "Child Psychology New" at bounding box center [199, 83] width 161 height 13
click at [151, 82] on link "Child Psychology" at bounding box center [138, 83] width 32 height 5
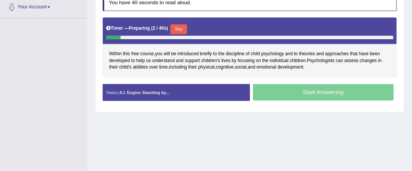
scroll to position [172, 0]
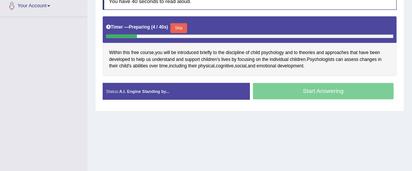
click at [179, 24] on button "Skip" at bounding box center [178, 28] width 16 height 10
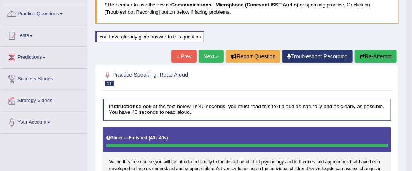
scroll to position [55, 0]
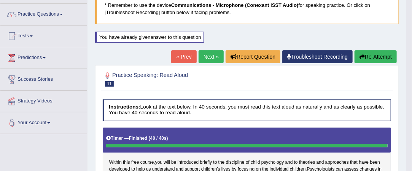
click at [204, 56] on link "Next »" at bounding box center [210, 56] width 25 height 13
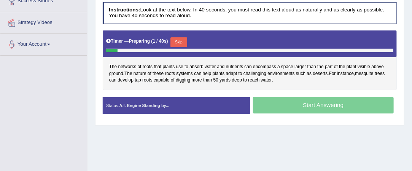
scroll to position [141, 0]
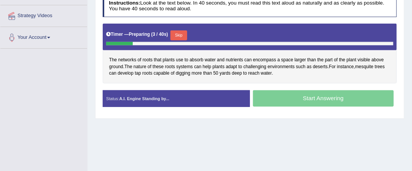
click at [176, 33] on button "Skip" at bounding box center [178, 35] width 16 height 10
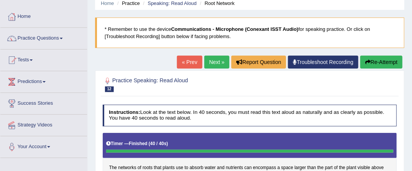
scroll to position [0, 0]
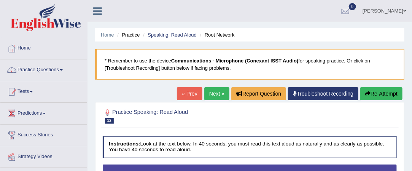
click at [211, 93] on link "Next »" at bounding box center [216, 93] width 25 height 13
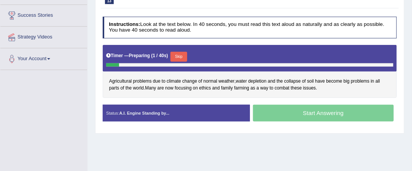
scroll to position [128, 0]
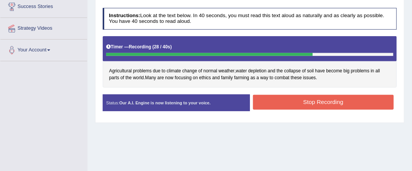
click at [315, 100] on button "Stop Recording" at bounding box center [323, 102] width 141 height 15
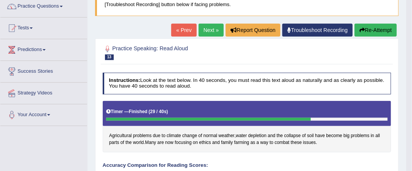
scroll to position [62, 0]
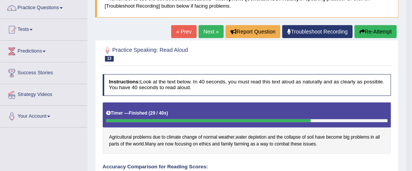
click at [205, 32] on link "Next »" at bounding box center [210, 31] width 25 height 13
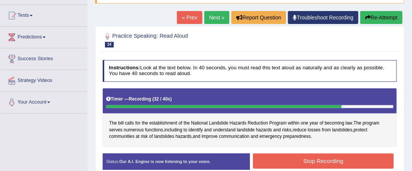
scroll to position [75, 0]
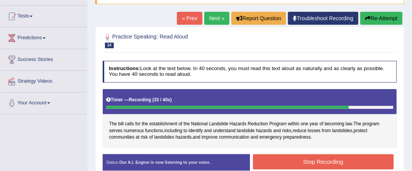
click at [187, 14] on link "« Prev" at bounding box center [189, 18] width 25 height 13
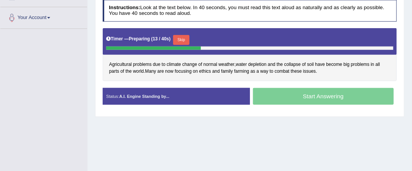
scroll to position [160, 0]
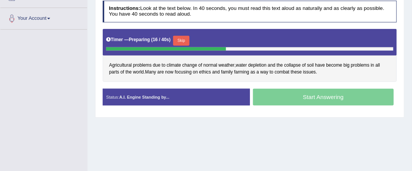
click at [180, 36] on button "Skip" at bounding box center [181, 41] width 16 height 10
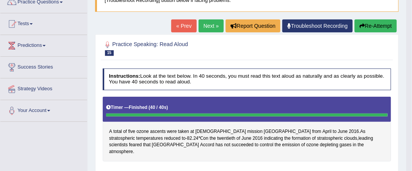
scroll to position [66, 0]
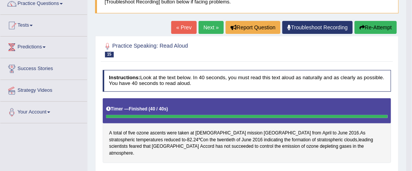
click at [210, 23] on link "Next »" at bounding box center [210, 27] width 25 height 13
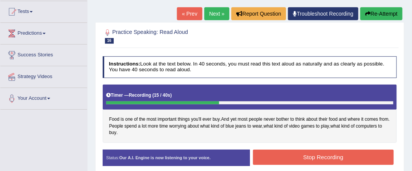
scroll to position [78, 0]
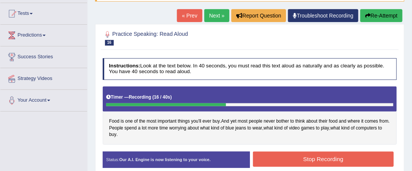
click at [189, 12] on link "« Prev" at bounding box center [189, 15] width 25 height 13
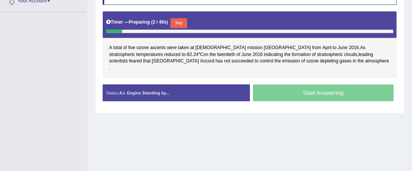
click at [184, 20] on button "Skip" at bounding box center [178, 23] width 16 height 10
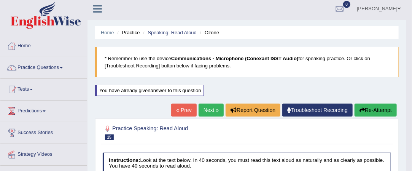
scroll to position [2, 0]
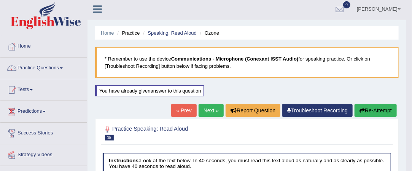
click at [209, 111] on link "Next »" at bounding box center [210, 110] width 25 height 13
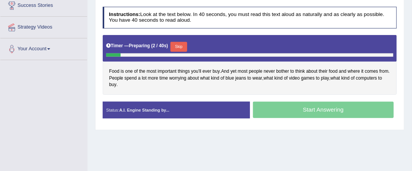
scroll to position [131, 0]
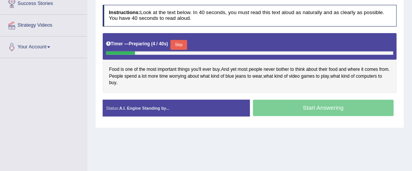
click at [180, 44] on button "Skip" at bounding box center [178, 45] width 16 height 10
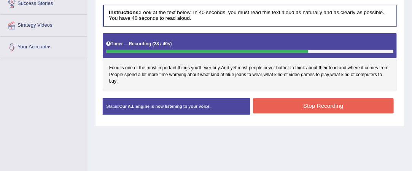
click at [289, 103] on button "Stop Recording" at bounding box center [323, 105] width 141 height 15
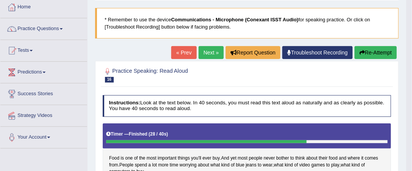
scroll to position [40, 0]
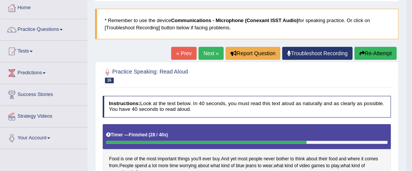
click at [205, 53] on link "Next »" at bounding box center [210, 53] width 25 height 13
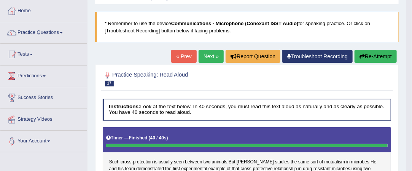
scroll to position [37, 0]
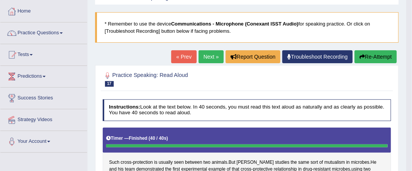
drag, startPoint x: 0, startPoint y: 0, endPoint x: 205, endPoint y: 53, distance: 212.0
click at [205, 53] on link "Next »" at bounding box center [210, 56] width 25 height 13
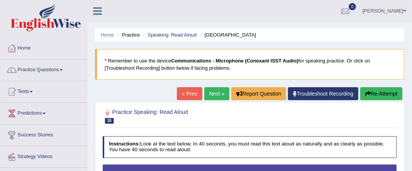
click at [209, 95] on link "Next »" at bounding box center [216, 93] width 25 height 13
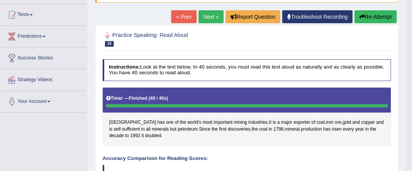
scroll to position [9, 0]
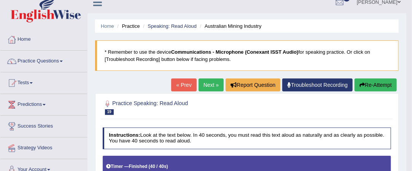
click at [212, 84] on link "Next »" at bounding box center [210, 84] width 25 height 13
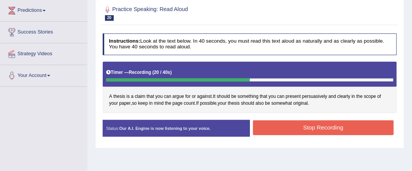
scroll to position [102, 0]
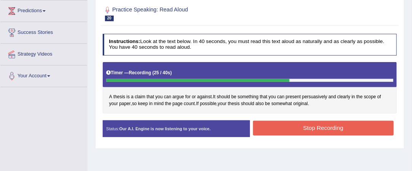
click at [180, 143] on div "Instructions: Look at the text below. In 40 seconds, you must read this text al…" at bounding box center [249, 87] width 297 height 115
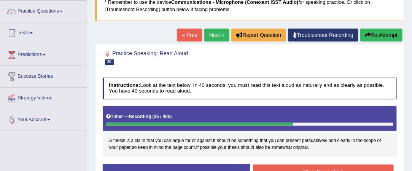
scroll to position [55, 0]
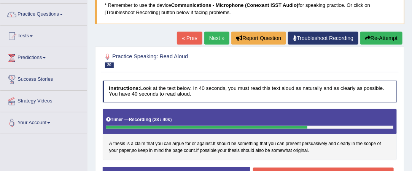
click at [193, 36] on link "« Prev" at bounding box center [189, 38] width 25 height 13
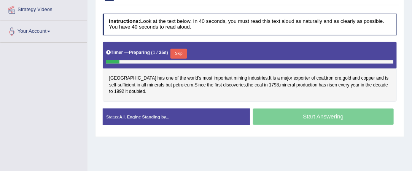
scroll to position [150, 0]
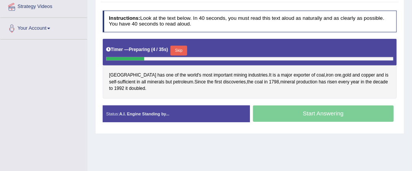
click at [180, 50] on button "Skip" at bounding box center [178, 51] width 16 height 10
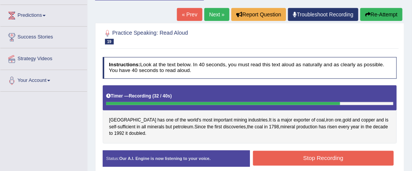
scroll to position [90, 0]
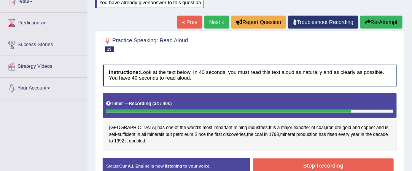
click at [186, 19] on link "« Prev" at bounding box center [189, 22] width 25 height 13
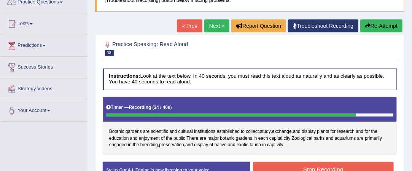
scroll to position [67, 0]
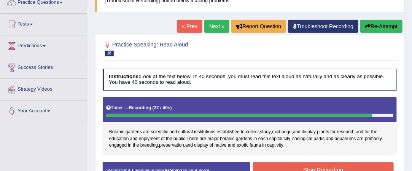
click at [209, 22] on link "Next »" at bounding box center [216, 26] width 25 height 13
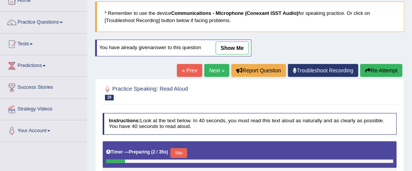
click at [190, 73] on link "« Prev" at bounding box center [189, 70] width 25 height 13
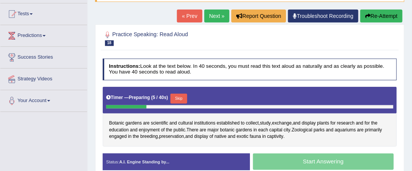
scroll to position [127, 0]
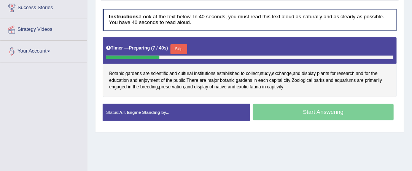
click at [177, 49] on button "Skip" at bounding box center [178, 49] width 16 height 10
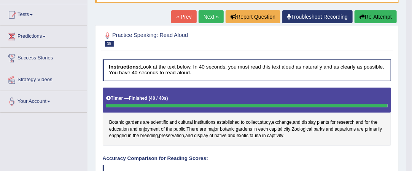
scroll to position [72, 0]
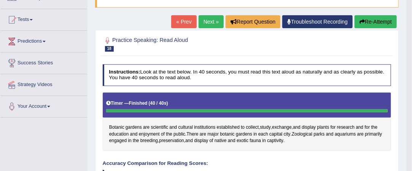
click at [214, 20] on link "Next »" at bounding box center [210, 21] width 25 height 13
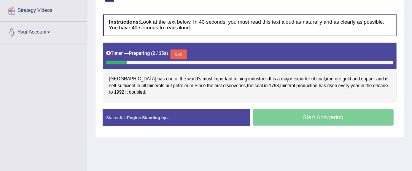
scroll to position [147, 0]
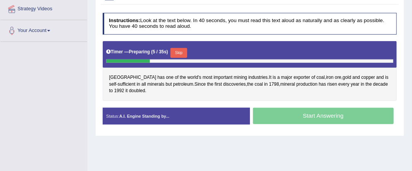
click at [182, 51] on button "Skip" at bounding box center [178, 53] width 16 height 10
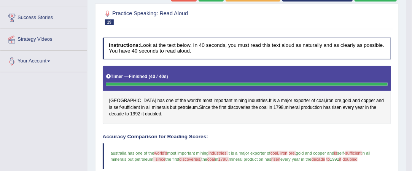
scroll to position [0, 0]
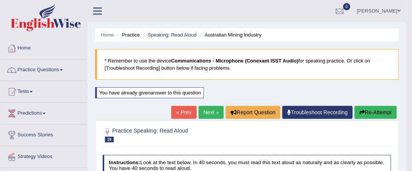
click at [207, 114] on link "Next »" at bounding box center [210, 112] width 25 height 13
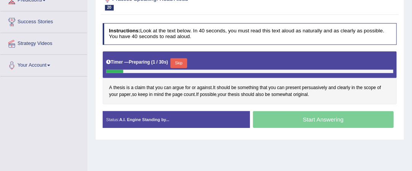
scroll to position [114, 0]
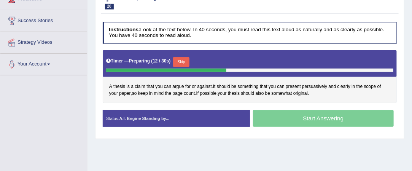
click at [181, 59] on button "Skip" at bounding box center [181, 62] width 16 height 10
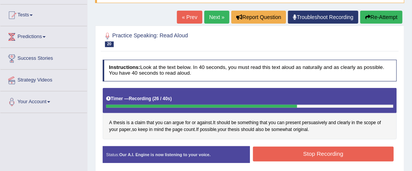
scroll to position [72, 0]
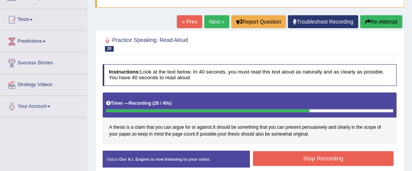
click at [192, 19] on link "« Prev" at bounding box center [189, 21] width 25 height 13
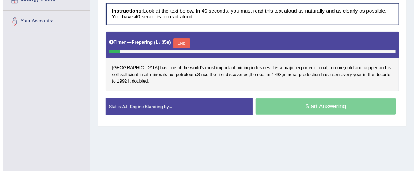
scroll to position [157, 0]
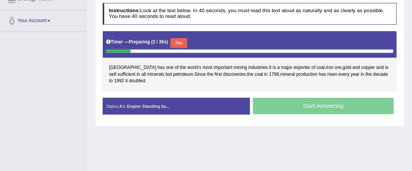
click at [180, 40] on button "Skip" at bounding box center [178, 43] width 16 height 10
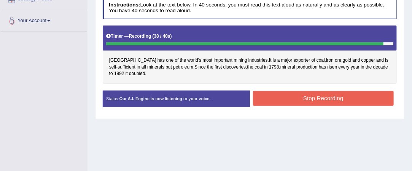
click at [300, 99] on button "Stop Recording" at bounding box center [323, 98] width 141 height 15
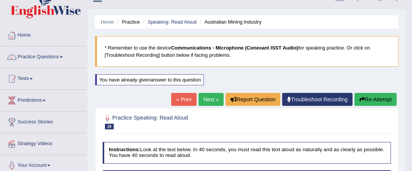
scroll to position [0, 0]
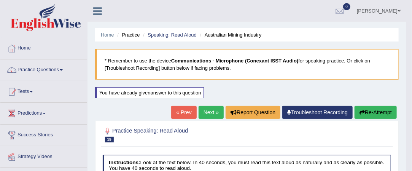
click at [210, 108] on link "Next »" at bounding box center [210, 112] width 25 height 13
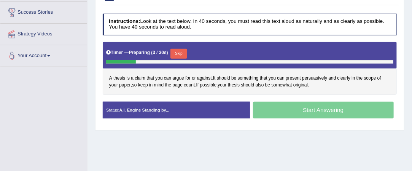
scroll to position [124, 0]
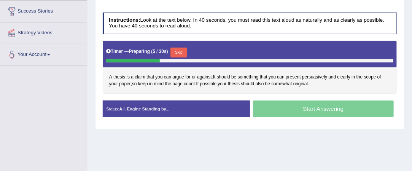
click at [182, 48] on button "Skip" at bounding box center [178, 53] width 16 height 10
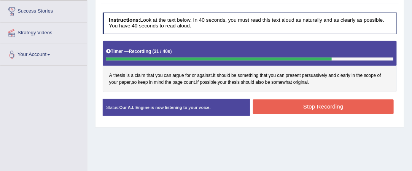
click at [298, 103] on button "Stop Recording" at bounding box center [323, 106] width 141 height 15
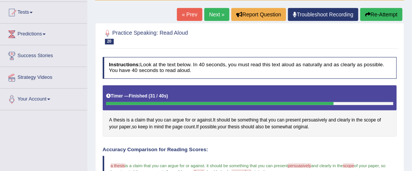
scroll to position [77, 0]
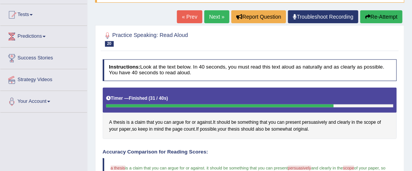
click at [207, 16] on link "Next »" at bounding box center [216, 16] width 25 height 13
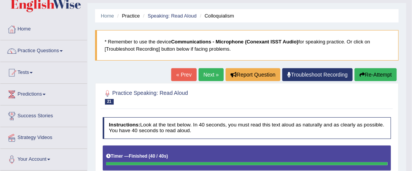
scroll to position [17, 0]
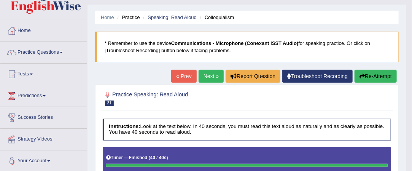
click at [206, 73] on link "Next »" at bounding box center [210, 76] width 25 height 13
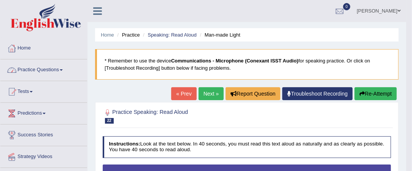
click at [63, 69] on span at bounding box center [61, 70] width 3 height 2
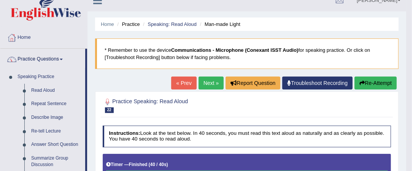
scroll to position [9, 0]
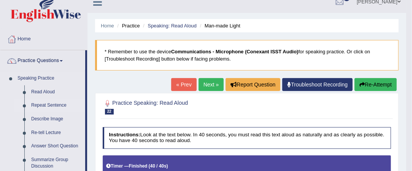
click at [62, 104] on link "Repeat Sentence" at bounding box center [56, 105] width 57 height 14
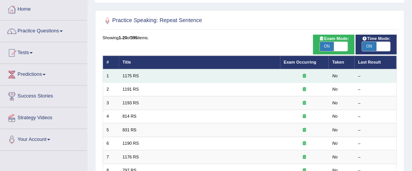
scroll to position [57, 0]
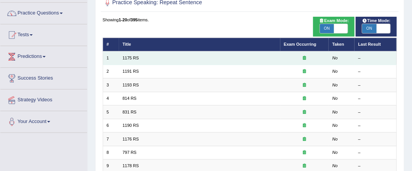
click at [186, 60] on td "1175 RS" at bounding box center [199, 57] width 161 height 13
click at [127, 53] on td "1175 RS" at bounding box center [199, 57] width 161 height 13
click at [131, 56] on link "1175 RS" at bounding box center [130, 57] width 16 height 5
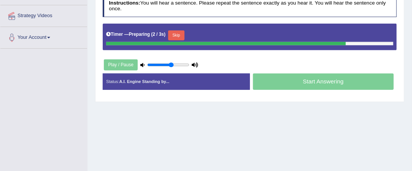
scroll to position [142, 0]
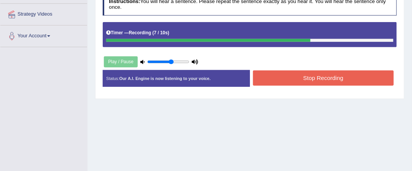
click at [295, 75] on button "Stop Recording" at bounding box center [323, 77] width 141 height 15
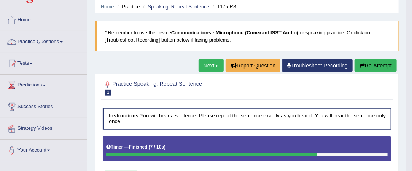
scroll to position [28, 0]
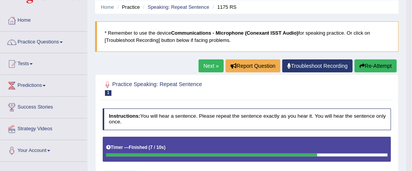
click at [211, 64] on link "Next »" at bounding box center [210, 65] width 25 height 13
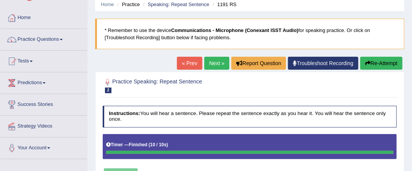
scroll to position [28, 0]
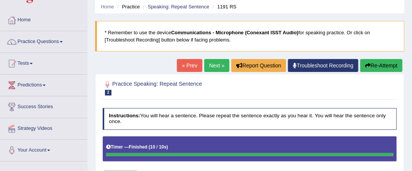
click at [211, 62] on link "Next »" at bounding box center [216, 65] width 25 height 13
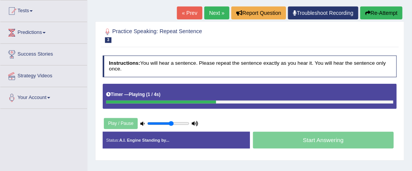
scroll to position [81, 0]
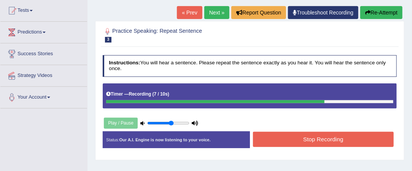
click at [310, 137] on button "Stop Recording" at bounding box center [323, 139] width 141 height 15
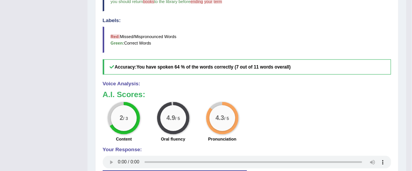
scroll to position [321, 0]
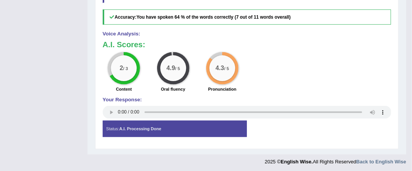
click at [181, 127] on div "Status: A.I. Processing Done" at bounding box center [175, 128] width 144 height 17
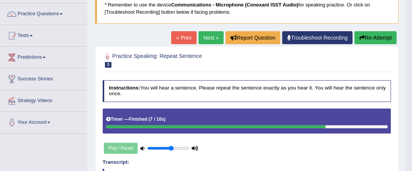
scroll to position [55, 0]
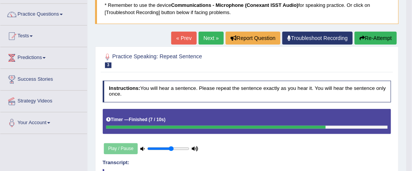
click at [205, 38] on link "Next »" at bounding box center [210, 38] width 25 height 13
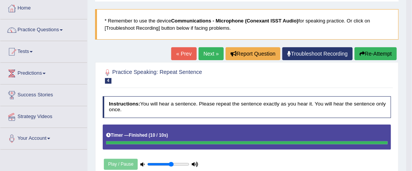
scroll to position [40, 0]
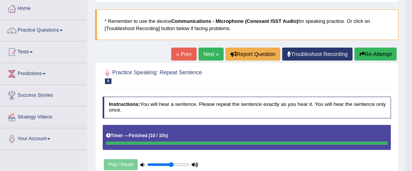
click at [208, 52] on link "Next »" at bounding box center [210, 54] width 25 height 13
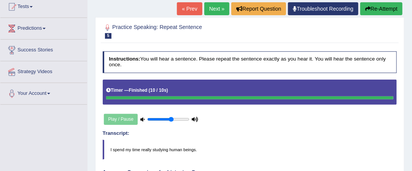
scroll to position [84, 0]
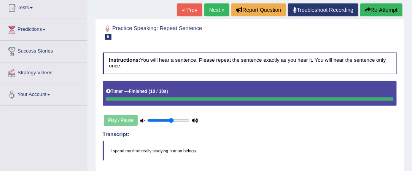
click at [210, 8] on link "Next »" at bounding box center [216, 9] width 25 height 13
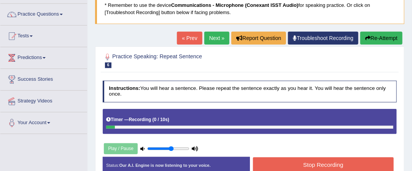
scroll to position [56, 0]
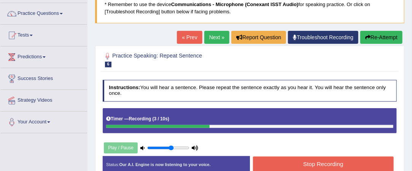
click at [183, 38] on link "« Prev" at bounding box center [189, 37] width 25 height 13
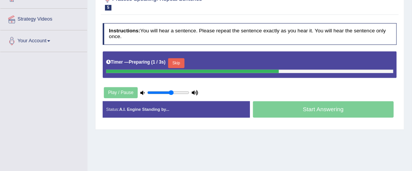
scroll to position [138, 0]
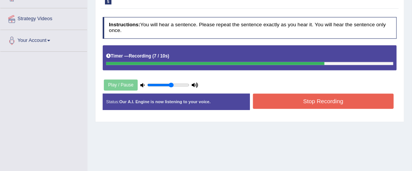
click at [278, 96] on button "Stop Recording" at bounding box center [323, 101] width 141 height 15
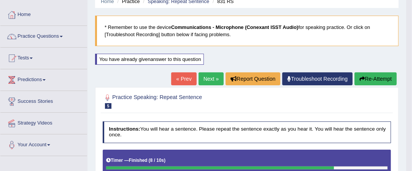
scroll to position [31, 0]
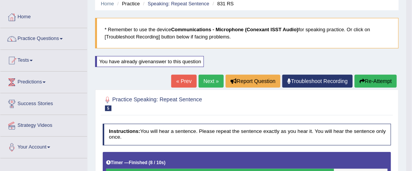
click at [212, 80] on link "Next »" at bounding box center [210, 81] width 25 height 13
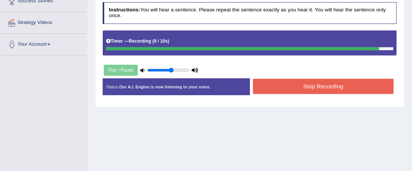
scroll to position [138, 0]
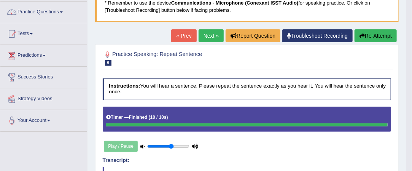
scroll to position [46, 0]
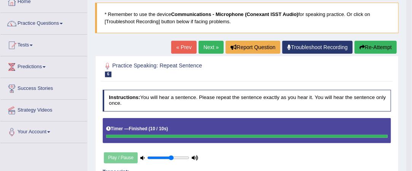
click at [207, 48] on link "Next »" at bounding box center [210, 47] width 25 height 13
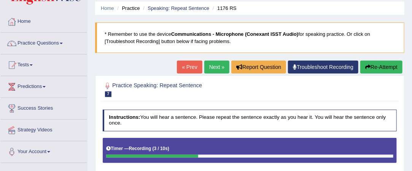
scroll to position [26, 0]
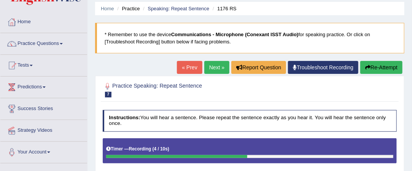
click at [185, 68] on link "« Prev" at bounding box center [189, 67] width 25 height 13
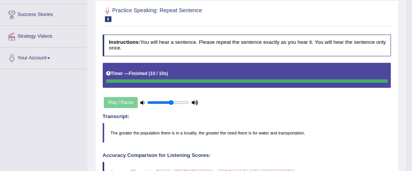
scroll to position [87, 0]
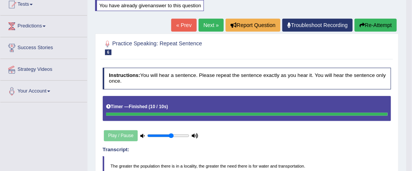
click at [213, 26] on link "Next »" at bounding box center [210, 25] width 25 height 13
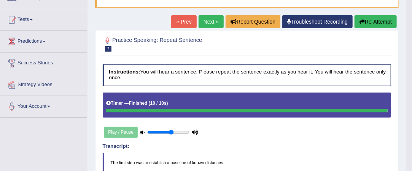
scroll to position [69, 0]
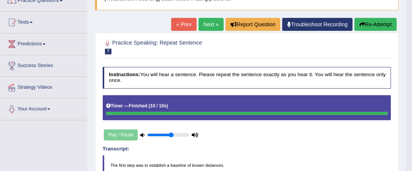
drag, startPoint x: 0, startPoint y: 0, endPoint x: 213, endPoint y: 26, distance: 214.9
click at [213, 26] on link "Next »" at bounding box center [210, 24] width 25 height 13
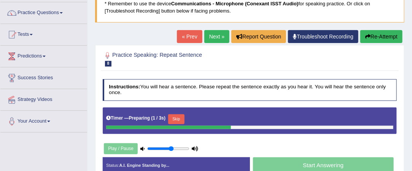
scroll to position [58, 0]
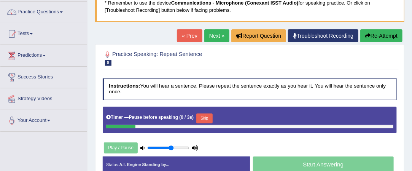
click at [189, 38] on link "« Prev" at bounding box center [189, 35] width 25 height 13
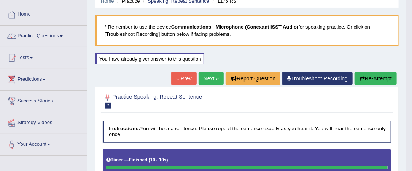
scroll to position [33, 0]
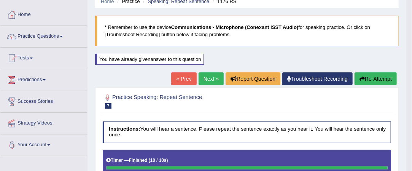
click at [209, 76] on link "Next »" at bounding box center [210, 78] width 25 height 13
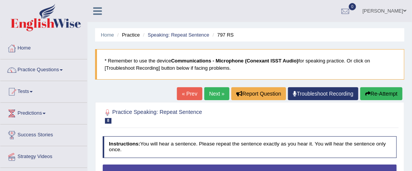
click at [187, 95] on link "« Prev" at bounding box center [189, 93] width 25 height 13
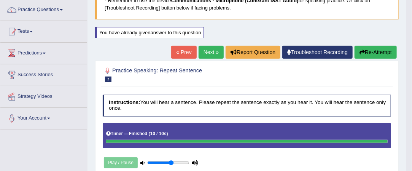
scroll to position [58, 0]
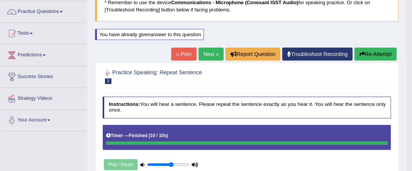
click at [211, 52] on link "Next »" at bounding box center [210, 54] width 25 height 13
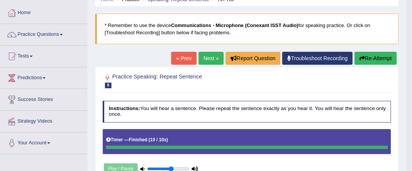
scroll to position [30, 0]
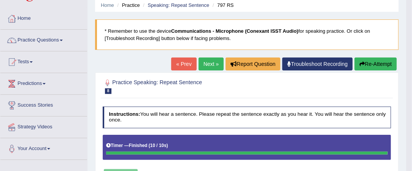
click at [211, 61] on link "Next »" at bounding box center [210, 63] width 25 height 13
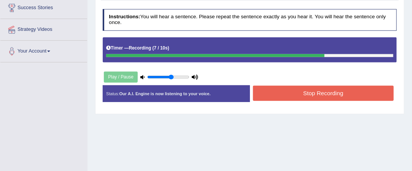
scroll to position [128, 0]
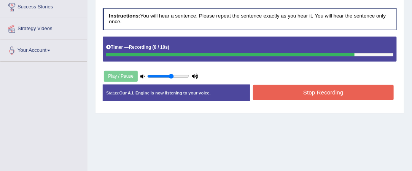
click at [275, 92] on button "Stop Recording" at bounding box center [323, 92] width 141 height 15
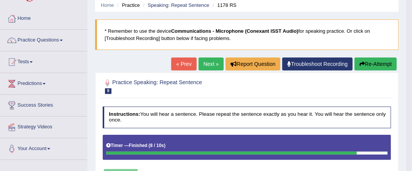
scroll to position [28, 0]
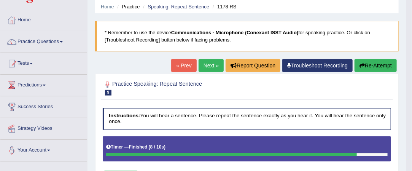
click at [206, 64] on link "Next »" at bounding box center [210, 65] width 25 height 13
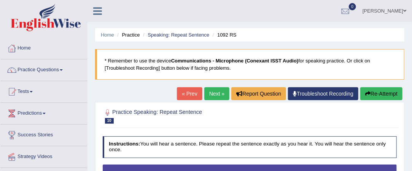
click at [185, 95] on link "« Prev" at bounding box center [189, 93] width 25 height 13
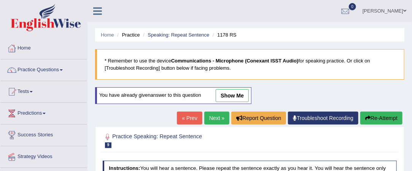
click at [215, 119] on link "Next »" at bounding box center [216, 117] width 25 height 13
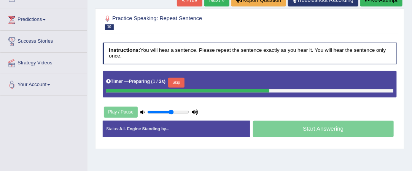
scroll to position [96, 0]
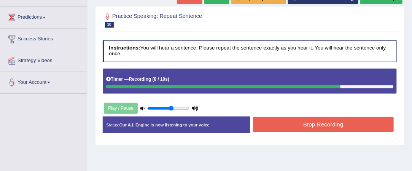
click at [301, 122] on button "Stop Recording" at bounding box center [323, 124] width 141 height 15
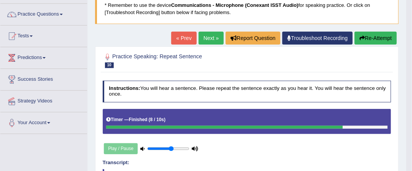
scroll to position [55, 0]
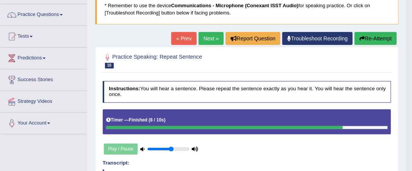
click at [208, 38] on link "Next »" at bounding box center [210, 38] width 25 height 13
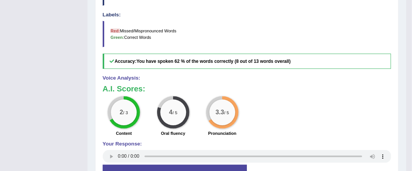
scroll to position [277, 0]
click at [190, 60] on b "You have spoken 62 % of the words correctly (8 out of 13 words overall)" at bounding box center [213, 60] width 154 height 5
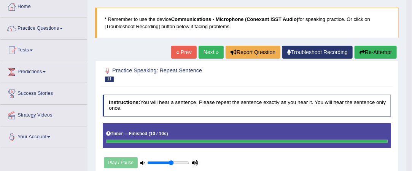
scroll to position [38, 0]
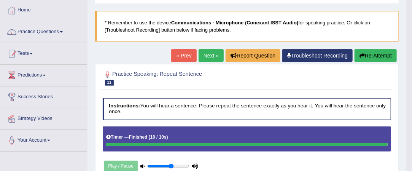
click at [206, 54] on link "Next »" at bounding box center [210, 55] width 25 height 13
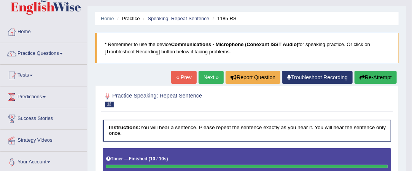
scroll to position [15, 0]
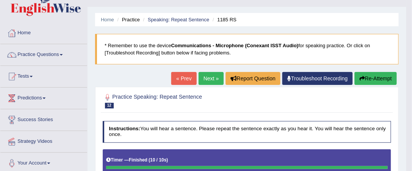
click at [202, 77] on link "Next »" at bounding box center [210, 78] width 25 height 13
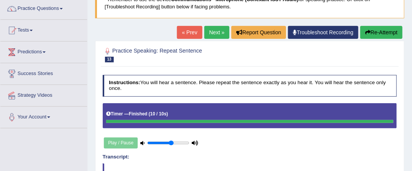
scroll to position [60, 0]
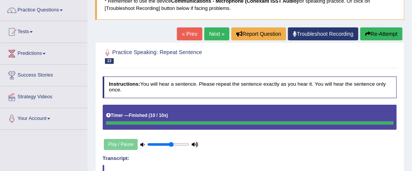
click at [208, 37] on link "Next »" at bounding box center [216, 33] width 25 height 13
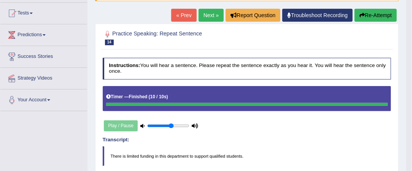
scroll to position [78, 0]
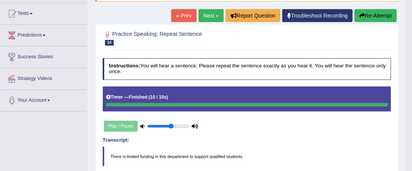
click at [110, 123] on div "Play / Pause" at bounding box center [151, 126] width 97 height 16
click at [122, 123] on div "Play / Pause" at bounding box center [151, 126] width 97 height 16
type input "0.45"
click at [165, 125] on input "range" at bounding box center [168, 126] width 42 height 5
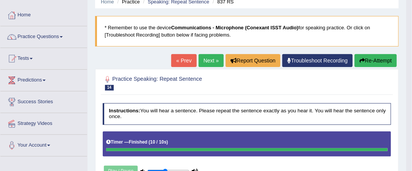
scroll to position [26, 0]
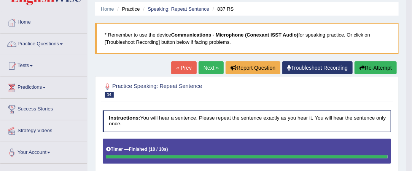
click at [212, 63] on link "Next »" at bounding box center [210, 67] width 25 height 13
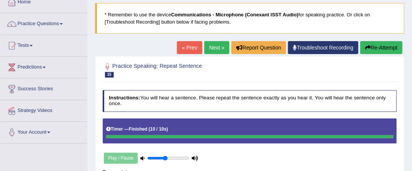
scroll to position [46, 0]
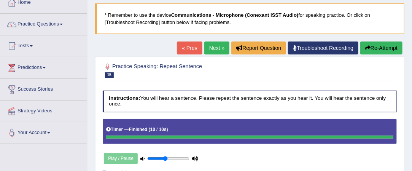
click at [218, 49] on link "Next »" at bounding box center [216, 47] width 25 height 13
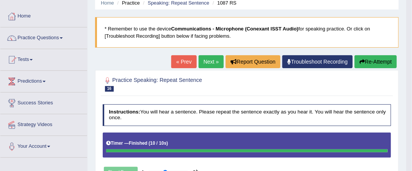
scroll to position [31, 0]
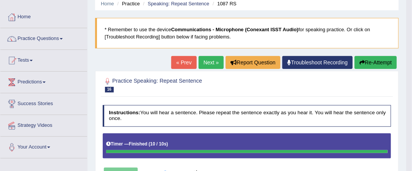
click at [208, 61] on link "Next »" at bounding box center [210, 62] width 25 height 13
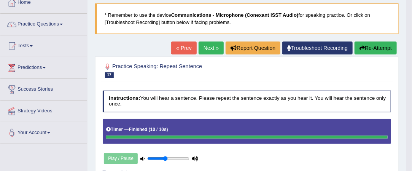
scroll to position [43, 0]
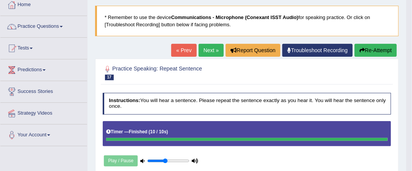
click at [214, 48] on link "Next »" at bounding box center [210, 50] width 25 height 13
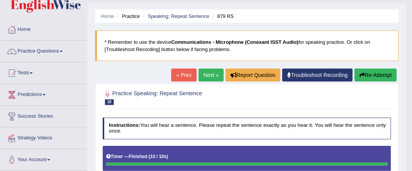
scroll to position [17, 0]
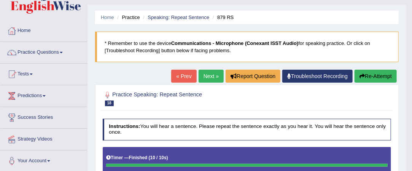
click at [208, 74] on link "Next »" at bounding box center [210, 76] width 25 height 13
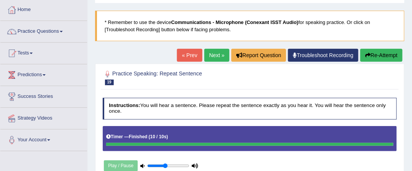
scroll to position [37, 0]
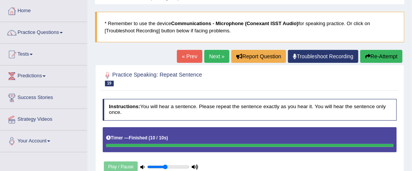
click at [216, 56] on link "Next »" at bounding box center [216, 56] width 25 height 13
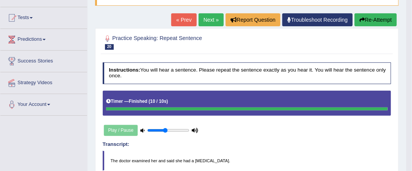
scroll to position [55, 0]
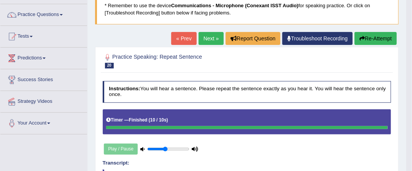
click at [209, 38] on link "Next »" at bounding box center [210, 38] width 25 height 13
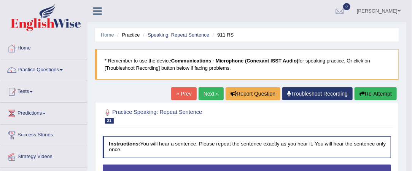
click at [206, 94] on link "Next »" at bounding box center [210, 93] width 25 height 13
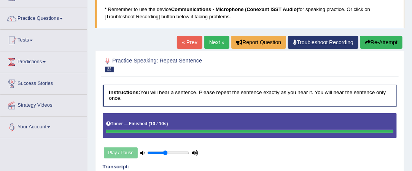
scroll to position [51, 0]
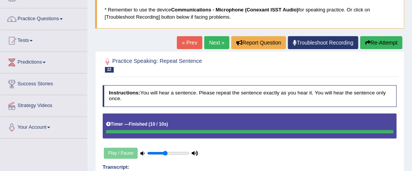
click at [214, 43] on link "Next »" at bounding box center [216, 42] width 25 height 13
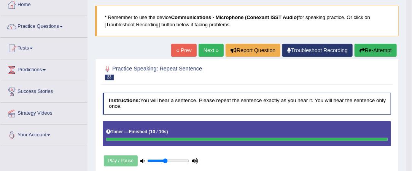
scroll to position [43, 0]
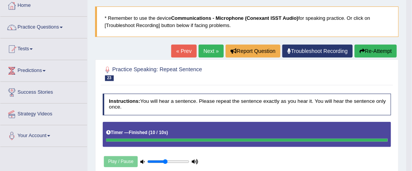
click at [203, 50] on link "Next »" at bounding box center [210, 50] width 25 height 13
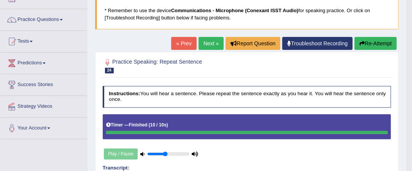
scroll to position [52, 0]
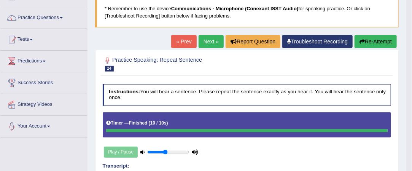
click at [207, 36] on link "Next »" at bounding box center [210, 41] width 25 height 13
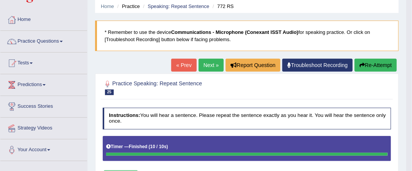
scroll to position [28, 0]
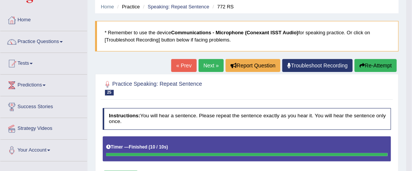
click at [211, 63] on link "Next »" at bounding box center [210, 65] width 25 height 13
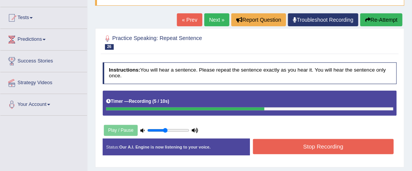
scroll to position [75, 0]
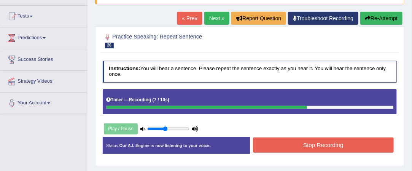
click at [209, 22] on link "Next »" at bounding box center [216, 18] width 25 height 13
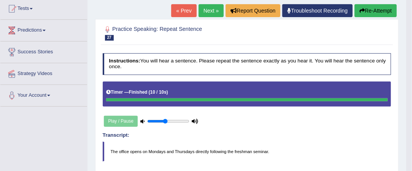
scroll to position [81, 0]
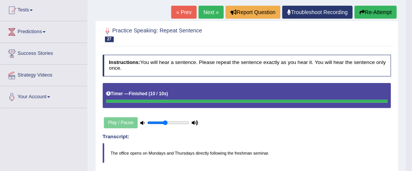
click at [181, 9] on link "« Prev" at bounding box center [183, 12] width 25 height 13
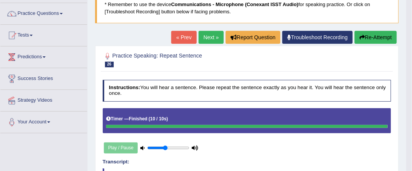
scroll to position [55, 0]
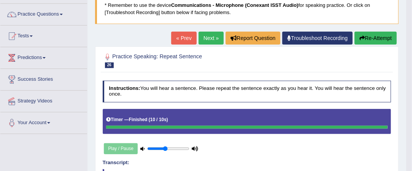
click at [211, 40] on link "Next »" at bounding box center [210, 38] width 25 height 13
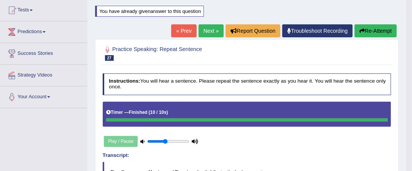
scroll to position [79, 0]
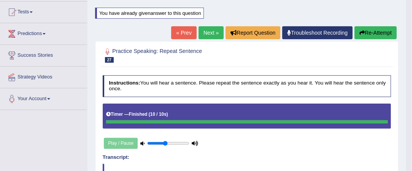
click at [212, 32] on link "Next »" at bounding box center [210, 32] width 25 height 13
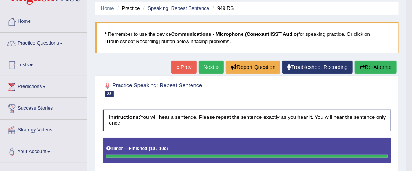
scroll to position [26, 0]
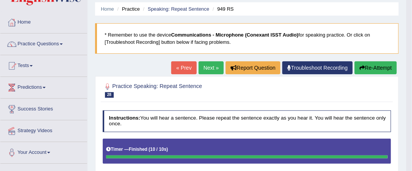
click at [206, 68] on link "Next »" at bounding box center [210, 67] width 25 height 13
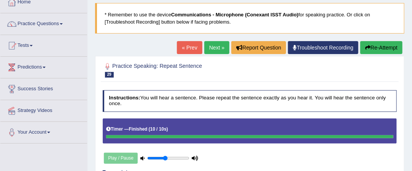
scroll to position [43, 0]
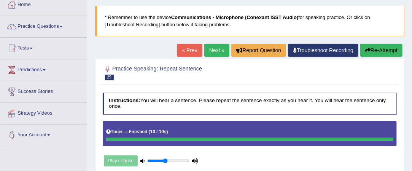
click at [215, 51] on link "Next »" at bounding box center [216, 50] width 25 height 13
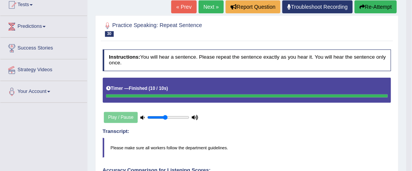
scroll to position [86, 0]
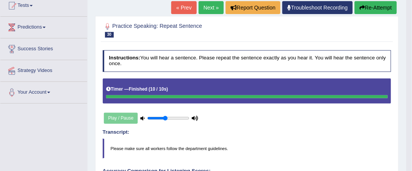
click at [206, 6] on link "Next »" at bounding box center [210, 7] width 25 height 13
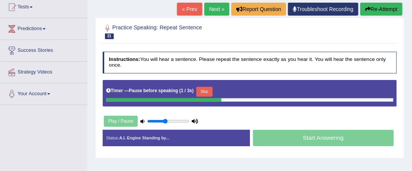
click at [189, 10] on link "« Prev" at bounding box center [189, 9] width 25 height 13
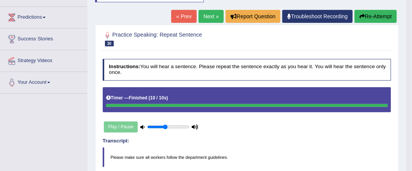
scroll to position [88, 0]
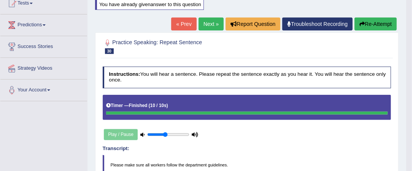
click at [214, 26] on link "Next »" at bounding box center [210, 23] width 25 height 13
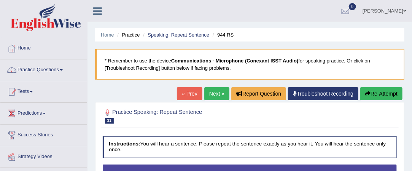
click at [183, 91] on link "« Prev" at bounding box center [189, 93] width 25 height 13
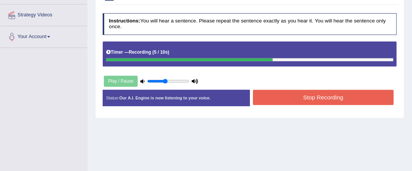
scroll to position [146, 0]
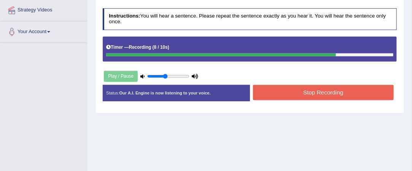
click at [311, 94] on button "Stop Recording" at bounding box center [323, 92] width 141 height 15
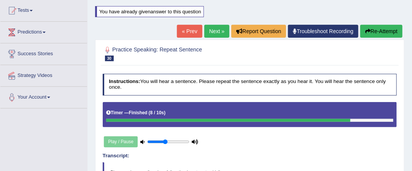
scroll to position [77, 0]
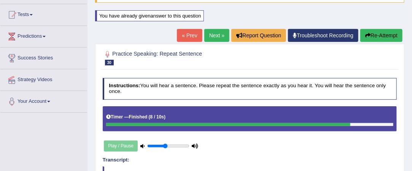
click at [209, 32] on link "Next »" at bounding box center [216, 35] width 25 height 13
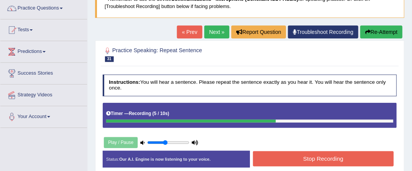
scroll to position [63, 0]
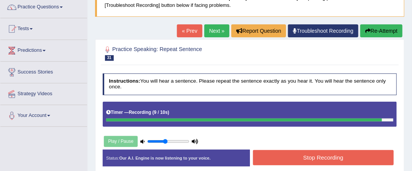
click at [293, 151] on button "Stop Recording" at bounding box center [323, 157] width 141 height 15
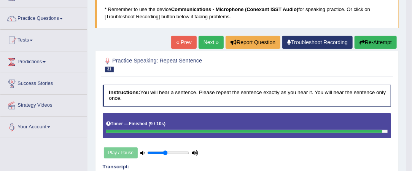
scroll to position [51, 0]
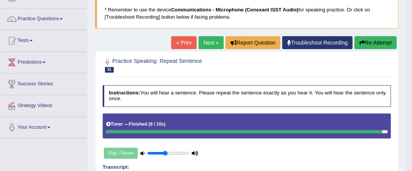
click at [211, 44] on link "Next »" at bounding box center [210, 42] width 25 height 13
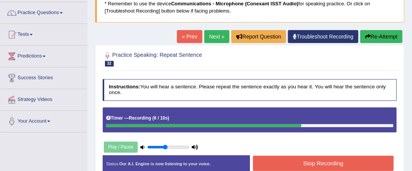
click at [306, 159] on button "Stop Recording" at bounding box center [323, 162] width 141 height 15
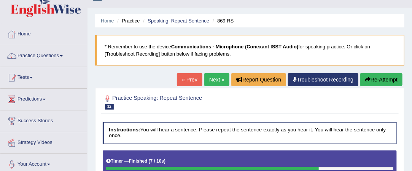
scroll to position [5, 0]
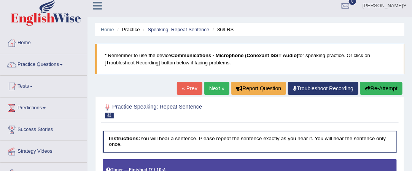
click at [211, 85] on link "Next »" at bounding box center [216, 88] width 25 height 13
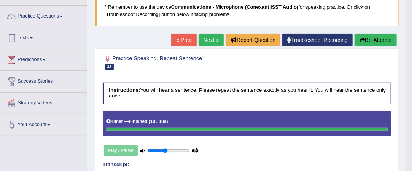
scroll to position [51, 0]
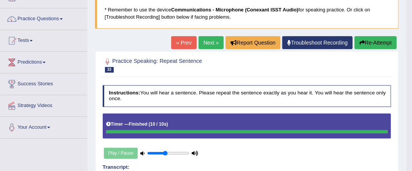
click at [211, 41] on link "Next »" at bounding box center [210, 42] width 25 height 13
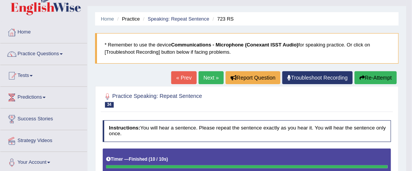
scroll to position [16, 0]
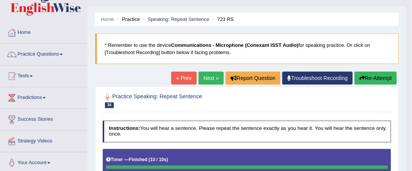
click at [181, 76] on link "« Prev" at bounding box center [183, 77] width 25 height 13
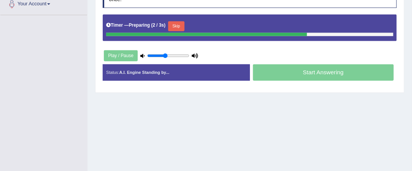
scroll to position [176, 0]
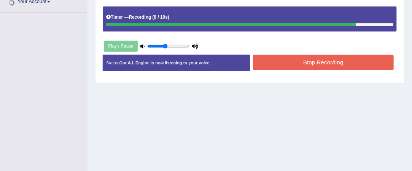
click at [281, 62] on button "Stop Recording" at bounding box center [323, 62] width 141 height 15
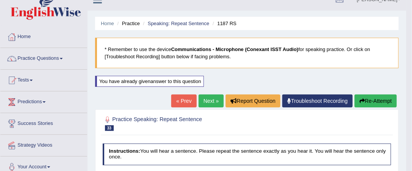
scroll to position [0, 0]
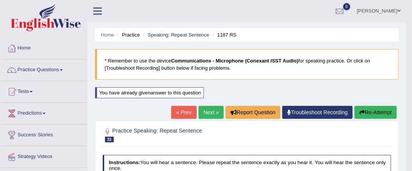
click at [210, 110] on link "Next »" at bounding box center [210, 112] width 25 height 13
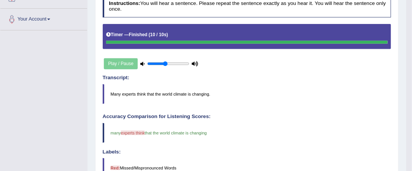
scroll to position [161, 0]
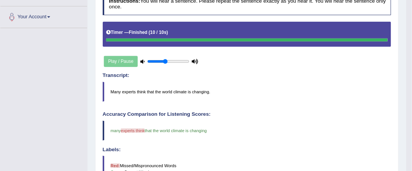
drag, startPoint x: 309, startPoint y: 117, endPoint x: 276, endPoint y: 37, distance: 86.5
click at [276, 37] on div "Instructions: You will hear a sentence. Please repeat the sentence exactly as y…" at bounding box center [247, 157] width 292 height 334
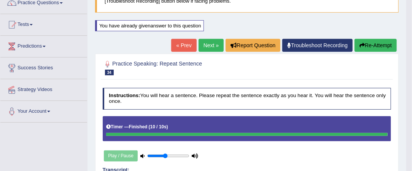
scroll to position [67, 0]
click at [211, 46] on link "Next »" at bounding box center [210, 45] width 25 height 13
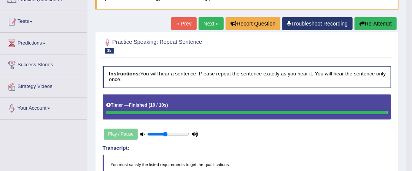
scroll to position [66, 0]
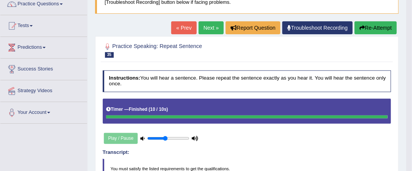
click at [209, 27] on link "Next »" at bounding box center [210, 27] width 25 height 13
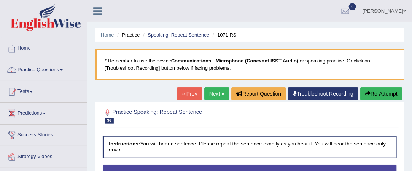
click at [192, 96] on link "« Prev" at bounding box center [189, 93] width 25 height 13
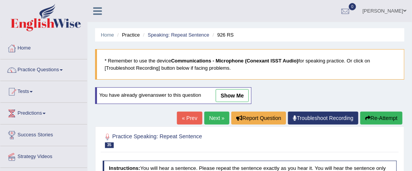
click at [217, 115] on link "Next »" at bounding box center [216, 117] width 25 height 13
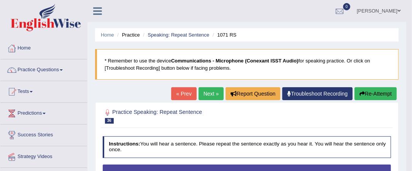
click at [211, 91] on link "Next »" at bounding box center [210, 93] width 25 height 13
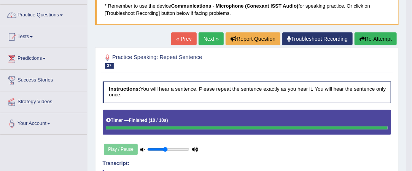
scroll to position [54, 0]
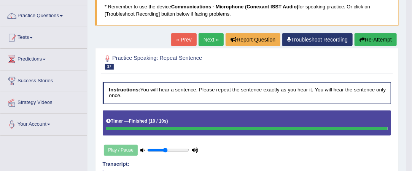
click at [210, 38] on link "Next »" at bounding box center [210, 39] width 25 height 13
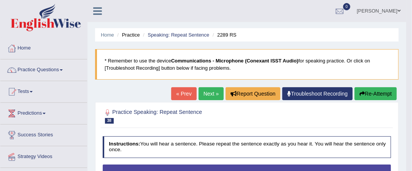
click at [206, 95] on link "Next »" at bounding box center [210, 93] width 25 height 13
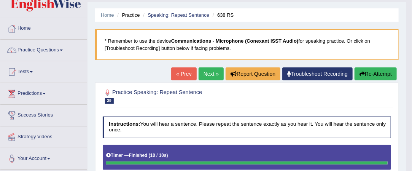
scroll to position [19, 0]
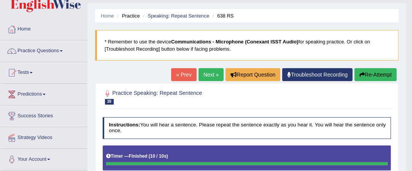
click at [203, 76] on link "Next »" at bounding box center [210, 74] width 25 height 13
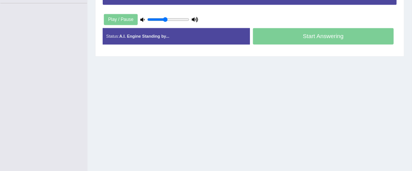
scroll to position [186, 0]
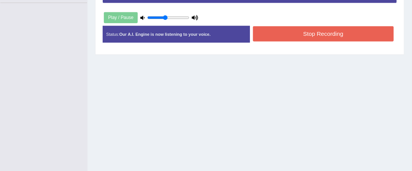
click at [310, 35] on button "Stop Recording" at bounding box center [323, 33] width 141 height 15
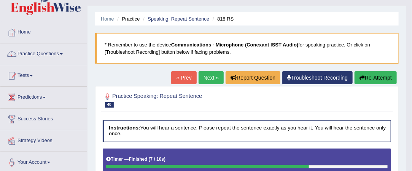
scroll to position [11, 0]
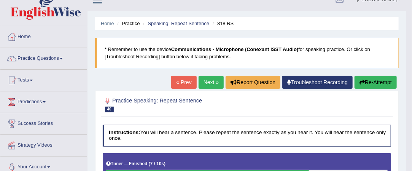
click at [211, 81] on link "Next »" at bounding box center [210, 82] width 25 height 13
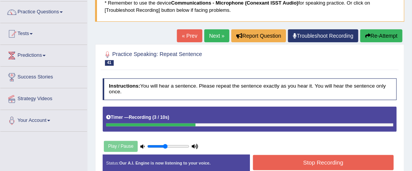
scroll to position [55, 0]
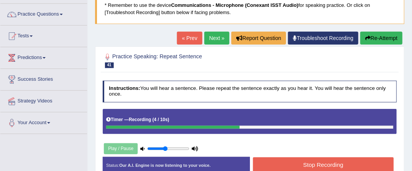
click at [207, 38] on link "Next »" at bounding box center [216, 38] width 25 height 13
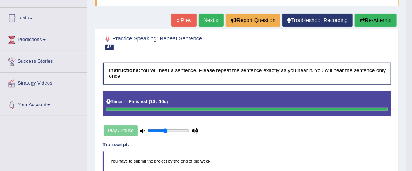
scroll to position [72, 0]
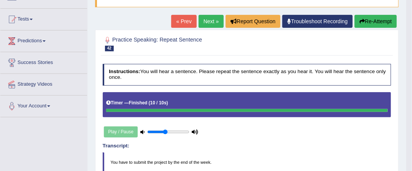
click at [183, 22] on link "« Prev" at bounding box center [183, 21] width 25 height 13
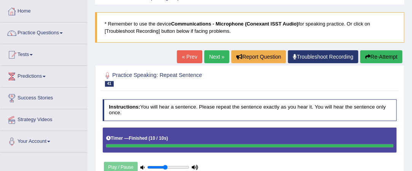
scroll to position [35, 0]
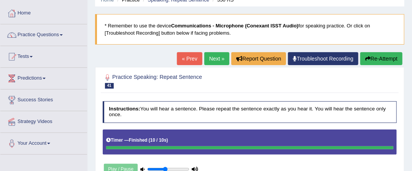
click at [217, 57] on link "Next »" at bounding box center [216, 58] width 25 height 13
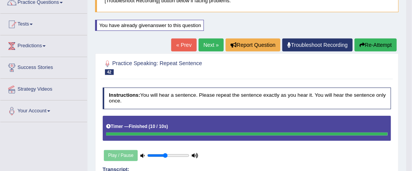
scroll to position [67, 0]
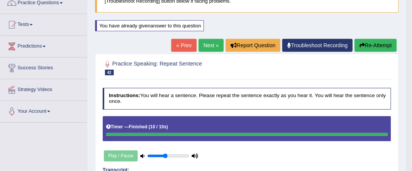
click at [205, 44] on link "Next »" at bounding box center [210, 45] width 25 height 13
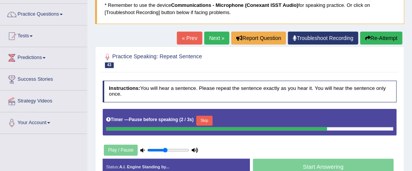
scroll to position [55, 0]
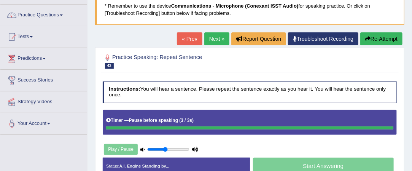
click at [189, 40] on link "« Prev" at bounding box center [189, 38] width 25 height 13
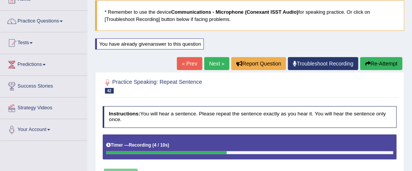
click at [211, 65] on link "Next »" at bounding box center [216, 63] width 25 height 13
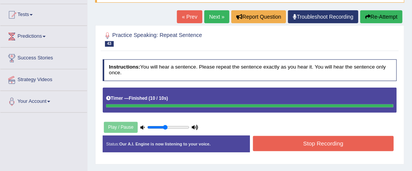
scroll to position [78, 0]
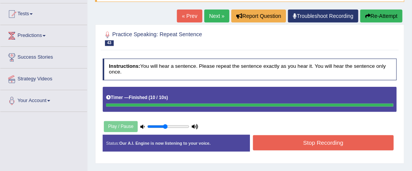
click at [188, 15] on link "« Prev" at bounding box center [189, 16] width 25 height 13
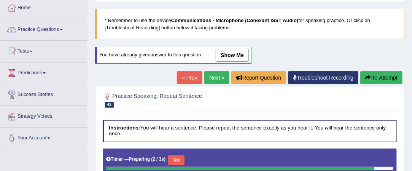
scroll to position [55, 0]
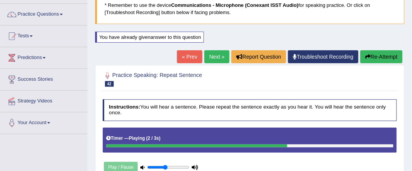
click at [210, 56] on link "Next »" at bounding box center [216, 56] width 25 height 13
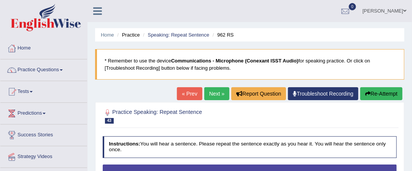
click at [210, 56] on blockquote "* Remember to use the device Communications - Microphone (Conexant ISST Audio) …" at bounding box center [249, 64] width 309 height 30
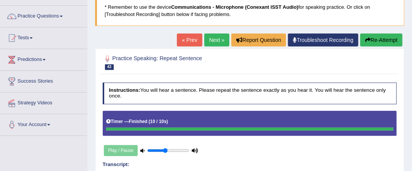
scroll to position [53, 0]
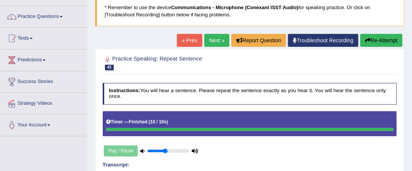
click at [218, 40] on link "Next »" at bounding box center [216, 40] width 25 height 13
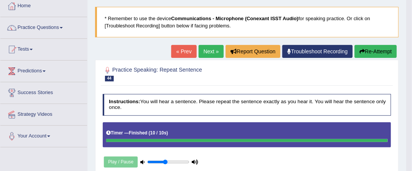
scroll to position [40, 0]
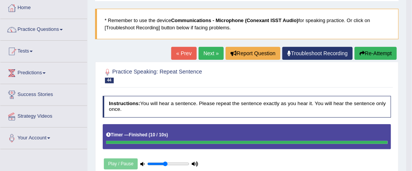
click at [209, 51] on link "Next »" at bounding box center [210, 53] width 25 height 13
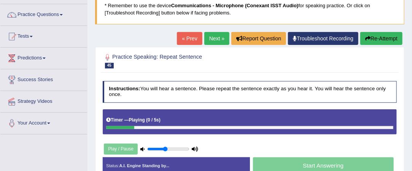
scroll to position [68, 0]
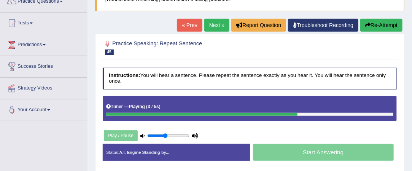
click at [183, 23] on link "« Prev" at bounding box center [189, 25] width 25 height 13
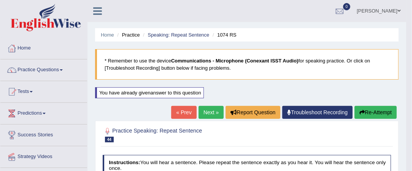
click at [209, 108] on link "Next »" at bounding box center [210, 112] width 25 height 13
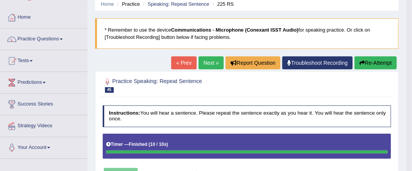
scroll to position [28, 0]
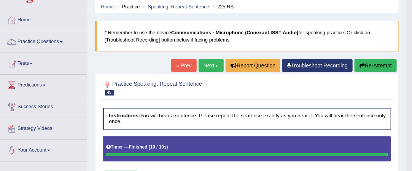
click at [209, 63] on link "Next »" at bounding box center [210, 65] width 25 height 13
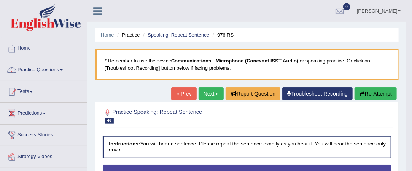
click at [208, 93] on link "Next »" at bounding box center [210, 93] width 25 height 13
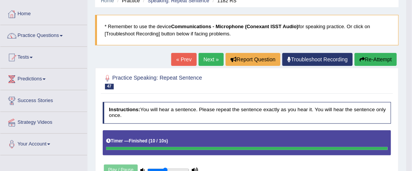
scroll to position [34, 0]
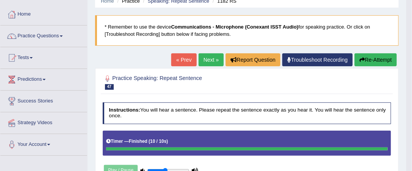
click at [207, 61] on link "Next »" at bounding box center [210, 59] width 25 height 13
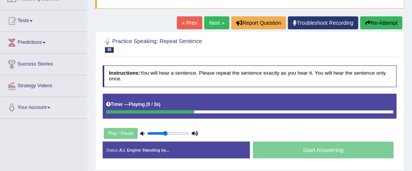
scroll to position [71, 0]
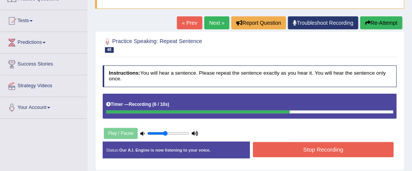
click at [327, 144] on button "Stop Recording" at bounding box center [323, 149] width 141 height 15
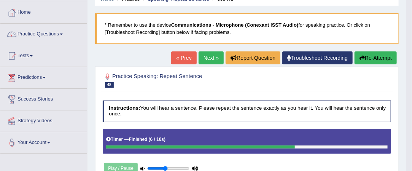
scroll to position [23, 0]
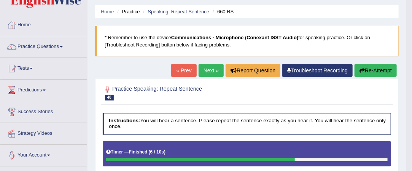
click at [207, 70] on link "Next »" at bounding box center [210, 70] width 25 height 13
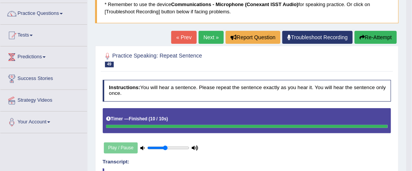
scroll to position [56, 0]
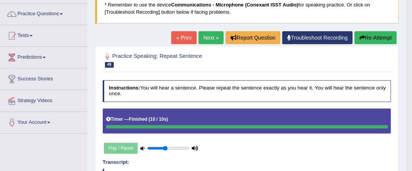
click at [205, 35] on link "Next »" at bounding box center [210, 37] width 25 height 13
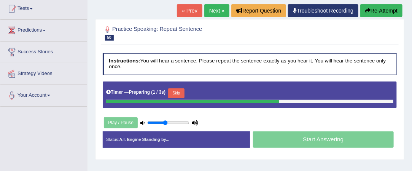
scroll to position [84, 0]
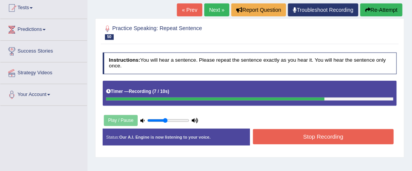
click at [288, 133] on button "Stop Recording" at bounding box center [323, 136] width 141 height 15
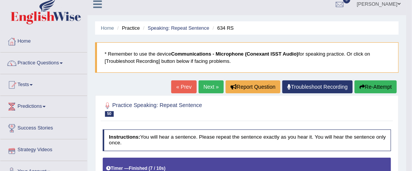
scroll to position [6, 0]
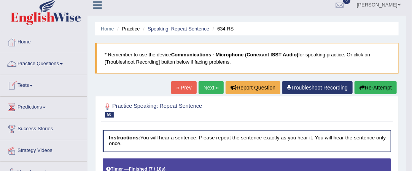
click at [67, 64] on link "Practice Questions" at bounding box center [43, 62] width 87 height 19
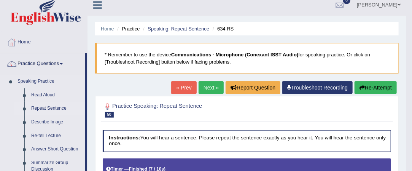
click at [55, 109] on link "Repeat Sentence" at bounding box center [56, 108] width 57 height 14
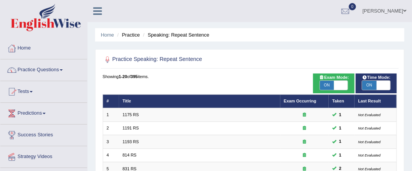
click at [63, 70] on span at bounding box center [61, 70] width 3 height 2
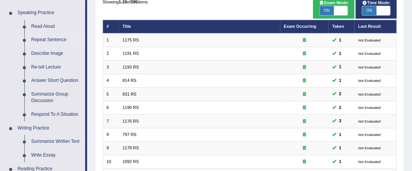
scroll to position [73, 0]
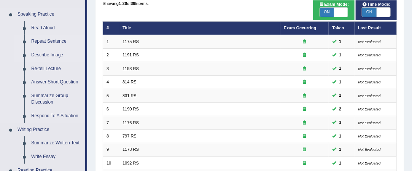
click at [59, 56] on link "Describe Image" at bounding box center [56, 55] width 57 height 14
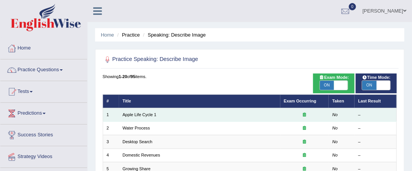
click at [162, 111] on td "Apple Life Cycle 1" at bounding box center [199, 114] width 161 height 13
click at [147, 116] on link "Apple Life Cycle 1" at bounding box center [139, 114] width 34 height 5
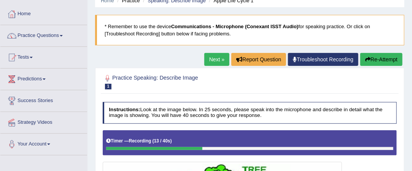
scroll to position [32, 0]
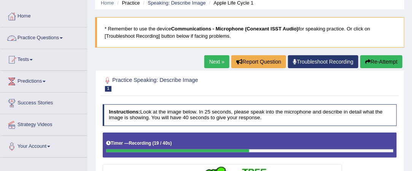
click at [58, 39] on link "Practice Questions" at bounding box center [43, 36] width 87 height 19
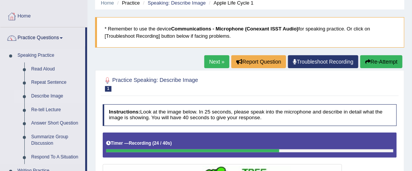
click at [54, 97] on link "Describe Image" at bounding box center [56, 96] width 57 height 14
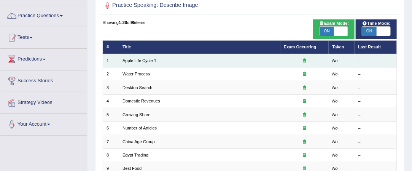
click at [144, 65] on td "Apple Life Cycle 1" at bounding box center [199, 60] width 161 height 13
click at [144, 60] on link "Apple Life Cycle 1" at bounding box center [139, 60] width 34 height 5
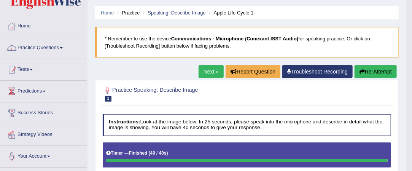
scroll to position [22, 0]
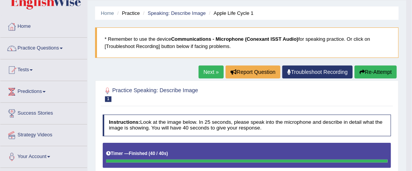
click at [208, 70] on link "Next »" at bounding box center [210, 71] width 25 height 13
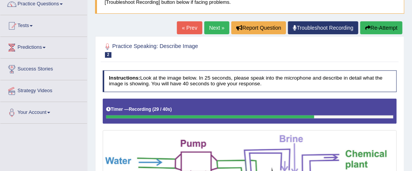
scroll to position [63, 0]
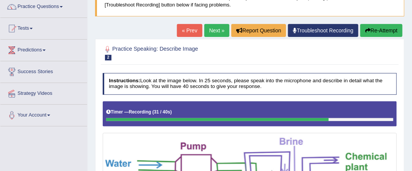
click at [185, 28] on link "« Prev" at bounding box center [189, 30] width 25 height 13
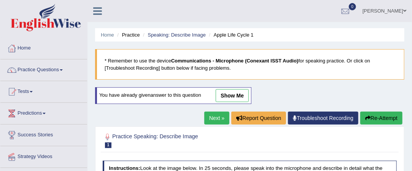
click at [219, 115] on link "Next »" at bounding box center [216, 117] width 25 height 13
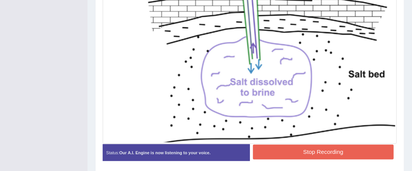
scroll to position [252, 0]
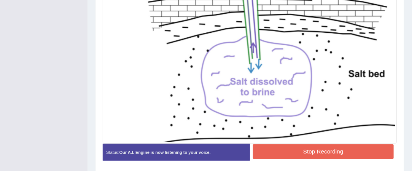
click at [317, 149] on button "Stop Recording" at bounding box center [323, 151] width 141 height 15
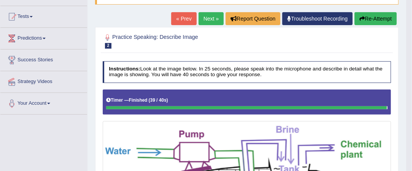
scroll to position [73, 0]
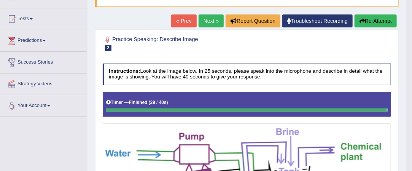
click at [207, 19] on link "Next »" at bounding box center [210, 20] width 25 height 13
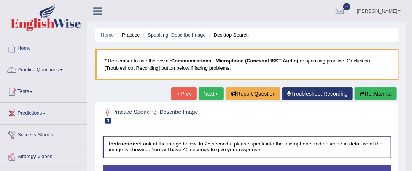
click at [208, 91] on link "Next »" at bounding box center [210, 93] width 25 height 13
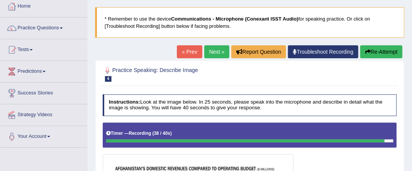
scroll to position [40, 0]
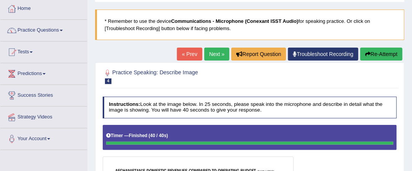
click at [215, 55] on link "Next »" at bounding box center [216, 54] width 25 height 13
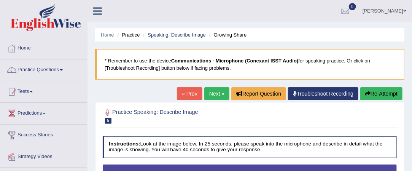
click at [185, 93] on link "« Prev" at bounding box center [189, 93] width 25 height 13
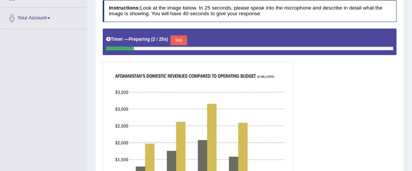
scroll to position [55, 0]
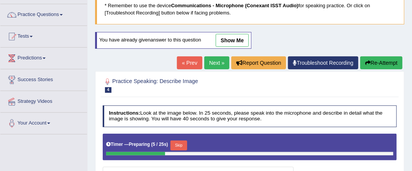
click at [238, 38] on link "show me" at bounding box center [232, 40] width 33 height 13
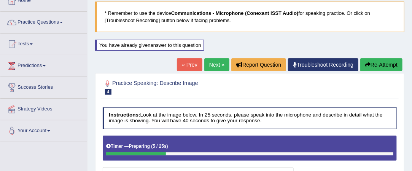
scroll to position [47, 0]
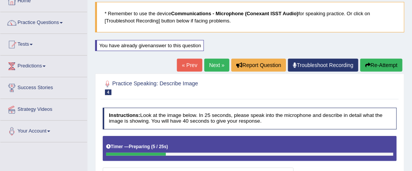
click at [189, 66] on link "« Prev" at bounding box center [189, 65] width 25 height 13
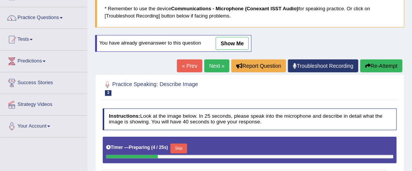
scroll to position [42, 0]
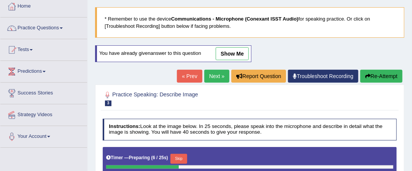
click at [217, 75] on link "Next »" at bounding box center [216, 76] width 25 height 13
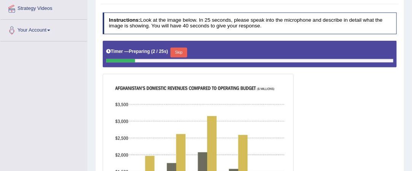
scroll to position [149, 0]
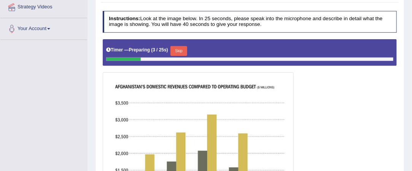
click at [217, 75] on img at bounding box center [198, 160] width 188 height 173
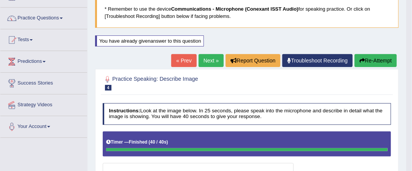
scroll to position [51, 0]
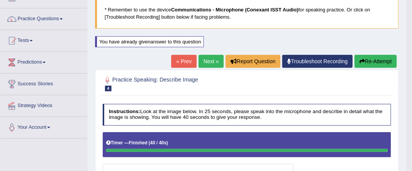
click at [205, 61] on link "Next »" at bounding box center [210, 61] width 25 height 13
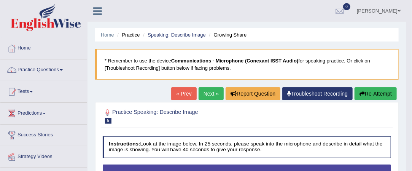
click at [208, 92] on link "Next »" at bounding box center [210, 93] width 25 height 13
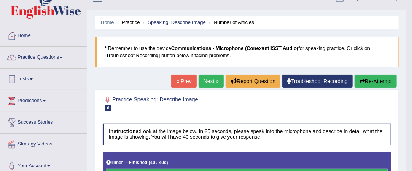
scroll to position [11, 0]
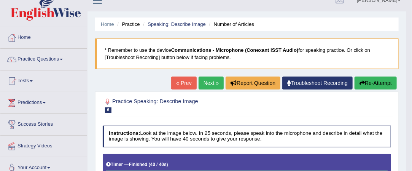
click at [208, 85] on link "Next »" at bounding box center [210, 82] width 25 height 13
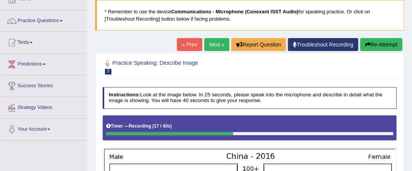
scroll to position [49, 0]
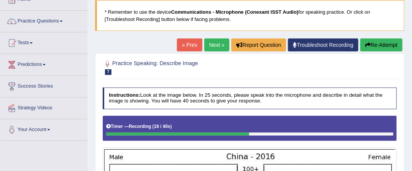
click at [188, 40] on link "« Prev" at bounding box center [189, 44] width 25 height 13
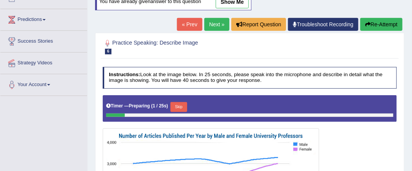
scroll to position [95, 0]
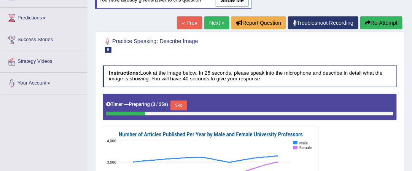
click at [211, 24] on link "Next »" at bounding box center [216, 22] width 25 height 13
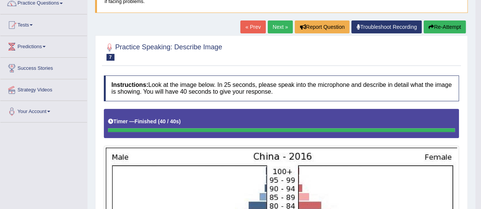
scroll to position [66, 0]
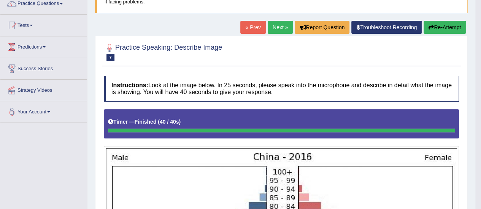
click at [252, 23] on link "« Prev" at bounding box center [252, 27] width 25 height 13
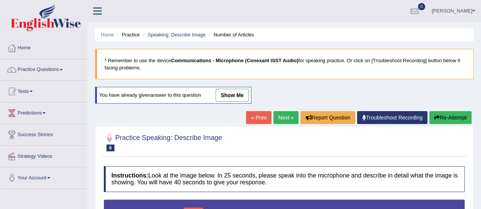
click at [288, 115] on link "Next »" at bounding box center [285, 117] width 25 height 13
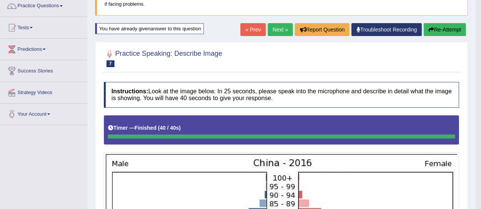
scroll to position [63, 0]
click at [279, 32] on link "Next »" at bounding box center [280, 30] width 25 height 13
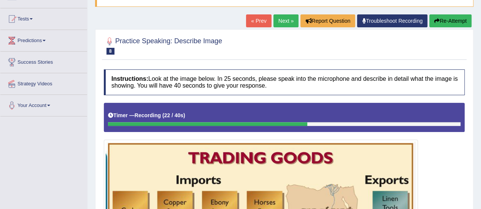
scroll to position [72, 0]
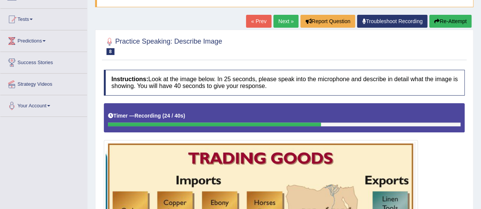
click at [259, 22] on link "« Prev" at bounding box center [258, 21] width 25 height 13
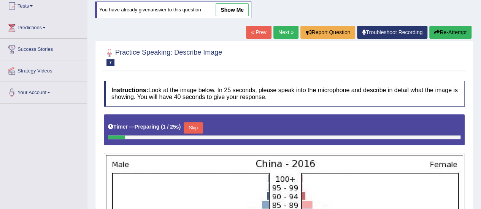
scroll to position [86, 0]
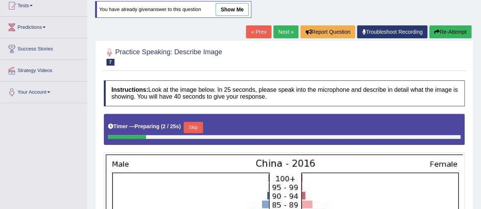
click at [281, 31] on link "Next »" at bounding box center [285, 31] width 25 height 13
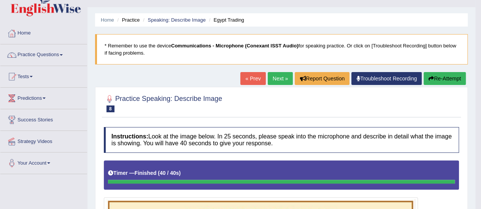
scroll to position [14, 0]
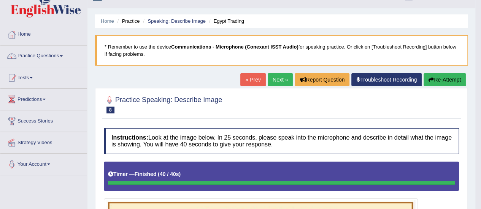
click at [254, 77] on link "« Prev" at bounding box center [252, 79] width 25 height 13
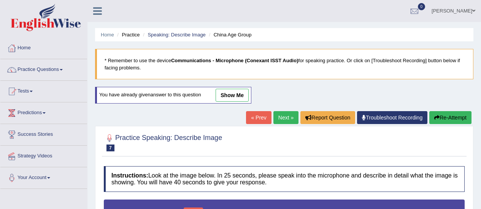
click at [278, 120] on link "Next »" at bounding box center [285, 117] width 25 height 13
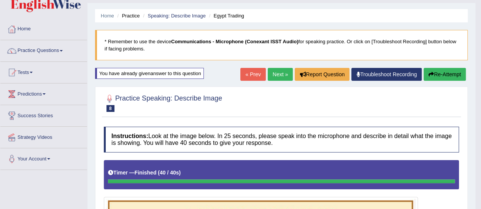
scroll to position [19, 0]
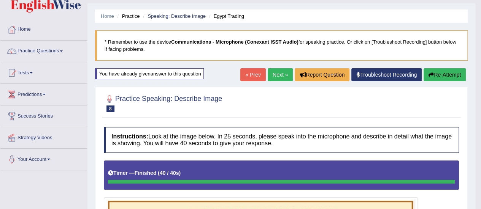
click at [280, 77] on link "Next »" at bounding box center [280, 74] width 25 height 13
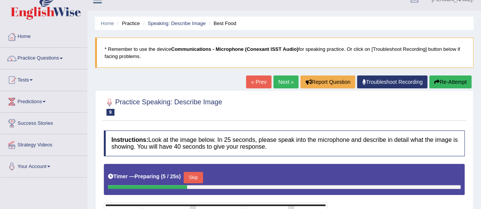
scroll to position [11, 0]
click at [258, 82] on link "« Prev" at bounding box center [258, 82] width 25 height 13
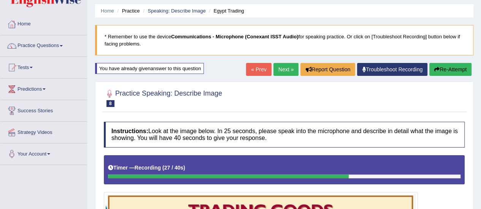
scroll to position [23, 0]
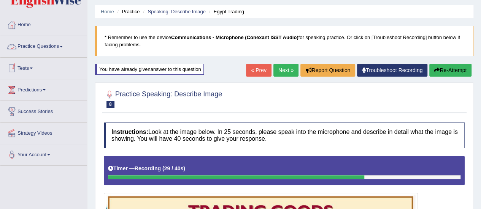
click at [60, 48] on link "Practice Questions" at bounding box center [43, 45] width 87 height 19
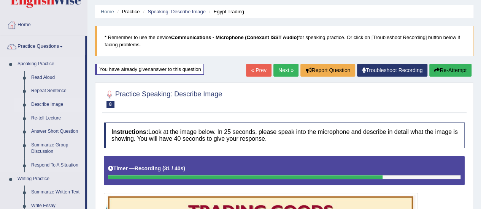
click at [40, 105] on link "Describe Image" at bounding box center [56, 105] width 57 height 14
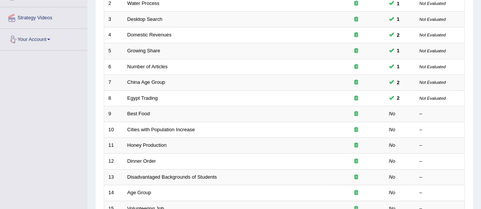
scroll to position [141, 0]
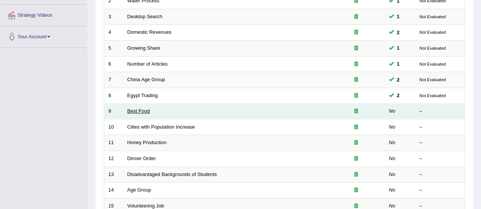
click at [141, 110] on link "Best Food" at bounding box center [138, 111] width 22 height 6
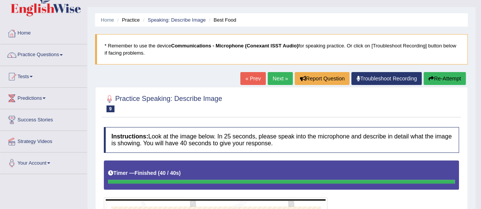
scroll to position [6, 0]
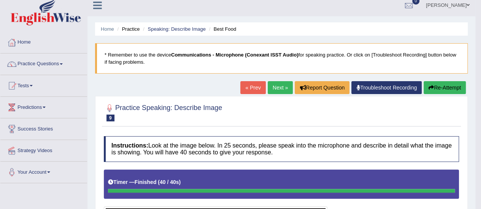
click at [279, 83] on link "Next »" at bounding box center [280, 87] width 25 height 13
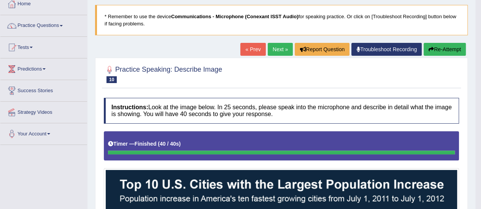
scroll to position [44, 0]
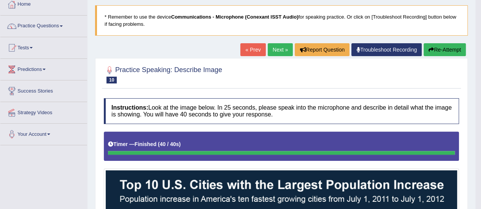
click at [276, 50] on link "Next »" at bounding box center [280, 49] width 25 height 13
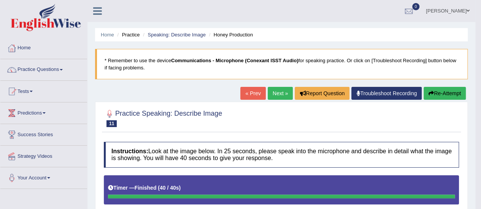
click at [279, 88] on link "Next »" at bounding box center [280, 93] width 25 height 13
click at [277, 92] on link "Next »" at bounding box center [280, 93] width 25 height 13
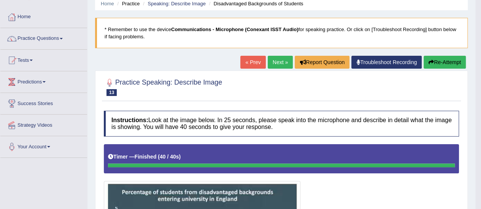
scroll to position [31, 0]
click at [249, 64] on link "« Prev" at bounding box center [252, 62] width 25 height 13
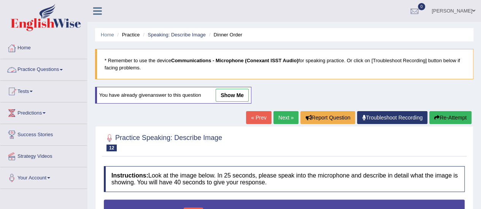
click at [62, 68] on link "Practice Questions" at bounding box center [43, 68] width 87 height 19
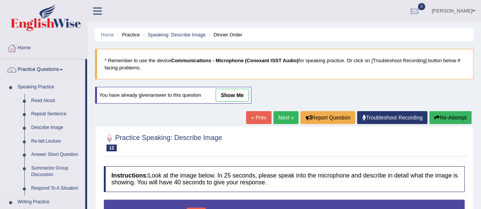
click at [59, 154] on link "Answer Short Question" at bounding box center [56, 155] width 57 height 14
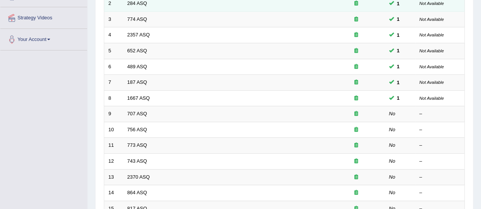
scroll to position [154, 0]
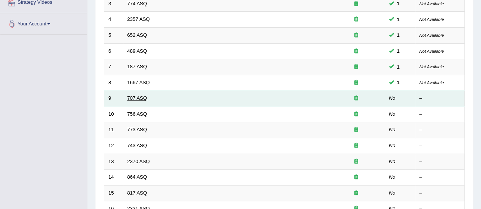
click at [138, 95] on link "707 ASQ" at bounding box center [137, 98] width 20 height 6
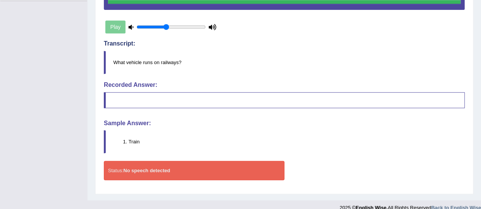
scroll to position [196, 0]
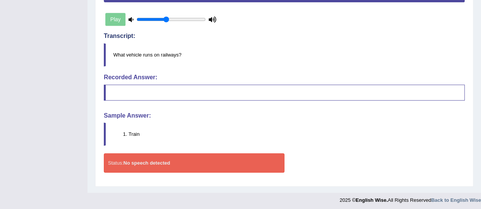
click at [118, 18] on div "Play" at bounding box center [161, 19] width 114 height 19
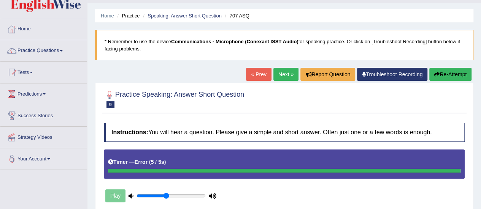
scroll to position [19, 0]
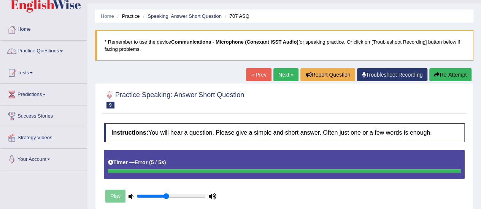
click at [258, 75] on link "« Prev" at bounding box center [258, 74] width 25 height 13
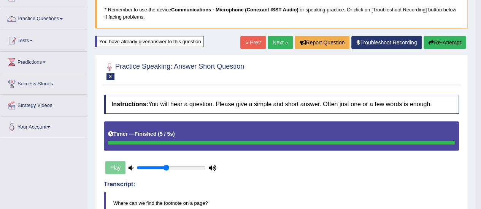
scroll to position [46, 0]
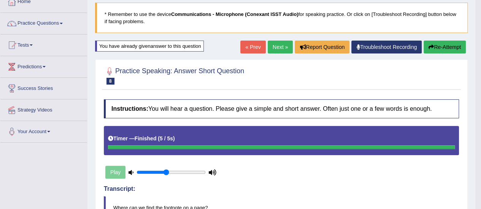
click at [281, 48] on link "Next »" at bounding box center [280, 47] width 25 height 13
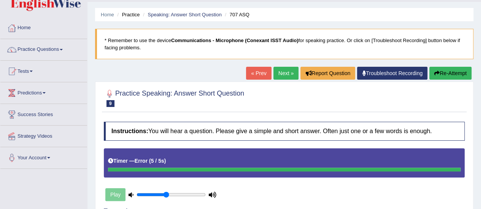
scroll to position [19, 0]
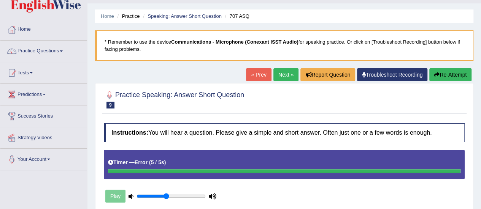
click at [256, 75] on link "« Prev" at bounding box center [258, 74] width 25 height 13
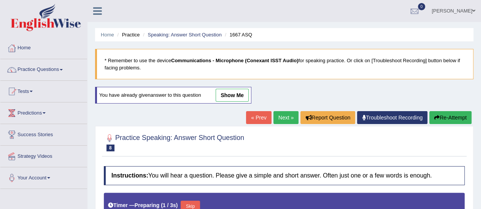
click at [286, 117] on link "Next »" at bounding box center [285, 117] width 25 height 13
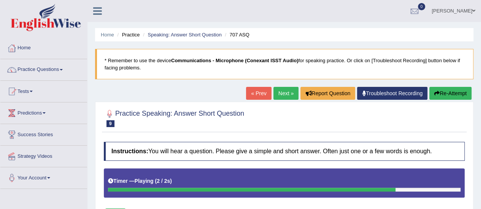
click at [356, 65] on blockquote "* Remember to use the device Communications - Microphone (Conexant ISST Audio) …" at bounding box center [284, 64] width 378 height 30
click at [62, 69] on link "Practice Questions" at bounding box center [43, 68] width 87 height 19
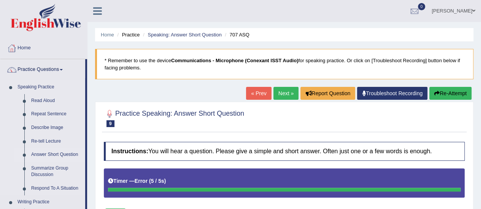
click at [74, 154] on link "Answer Short Question" at bounding box center [56, 155] width 57 height 14
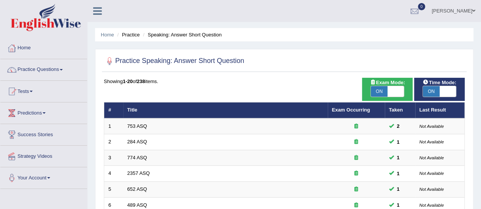
click at [379, 88] on span "ON" at bounding box center [379, 91] width 17 height 11
checkbox input "false"
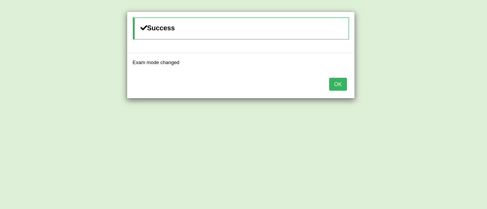
click at [338, 84] on button "OK" at bounding box center [337, 84] width 17 height 13
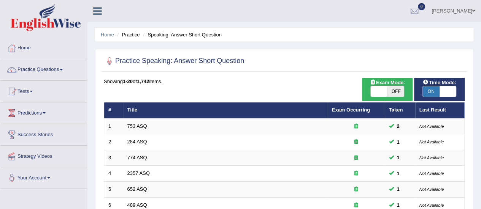
click at [431, 89] on span "ON" at bounding box center [431, 91] width 17 height 11
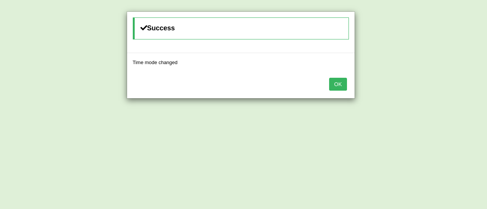
click at [337, 84] on button "OK" at bounding box center [337, 84] width 17 height 13
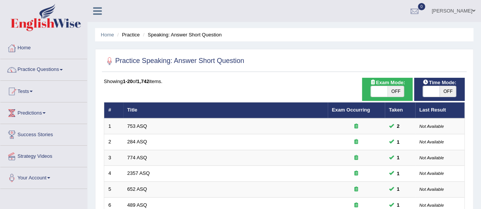
click at [448, 90] on span "OFF" at bounding box center [447, 91] width 17 height 11
checkbox input "true"
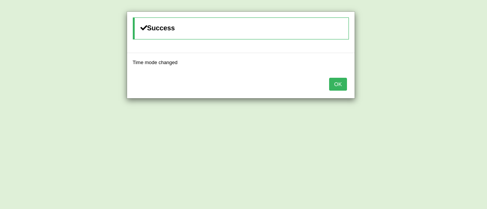
click at [343, 81] on button "OK" at bounding box center [337, 84] width 17 height 13
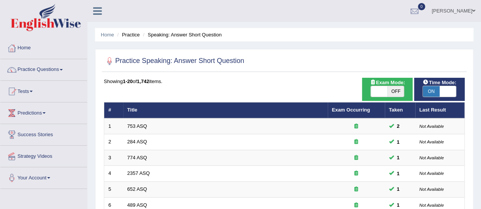
click at [394, 94] on span "OFF" at bounding box center [395, 91] width 17 height 11
checkbox input "true"
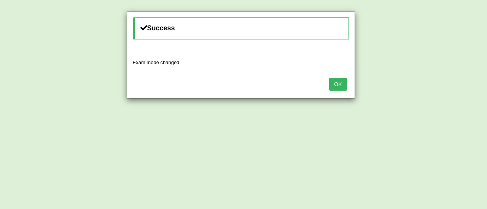
click at [341, 86] on button "OK" at bounding box center [337, 84] width 17 height 13
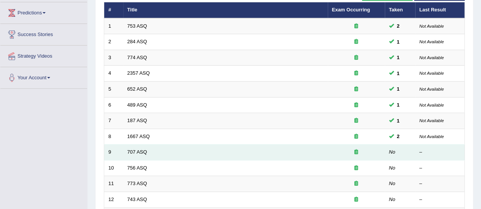
click at [338, 149] on div at bounding box center [356, 152] width 49 height 7
click at [395, 152] on td "No" at bounding box center [400, 153] width 30 height 16
click at [151, 151] on td "707 ASQ" at bounding box center [225, 153] width 205 height 16
click at [138, 146] on td "707 ASQ" at bounding box center [225, 153] width 205 height 16
click at [136, 153] on link "707 ASQ" at bounding box center [137, 152] width 20 height 6
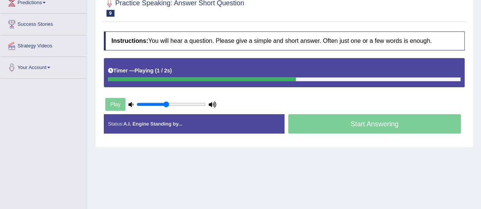
scroll to position [107, 0]
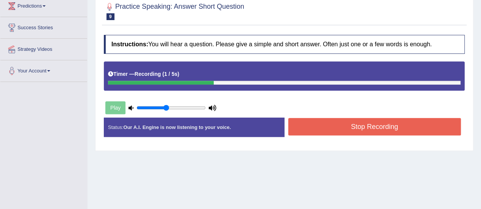
click at [325, 132] on button "Stop Recording" at bounding box center [374, 126] width 173 height 17
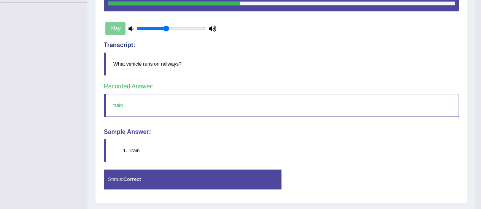
scroll to position [187, 0]
click at [296, 79] on div "Instructions: You will hear a question. Please give a simple and short answer. …" at bounding box center [281, 74] width 359 height 247
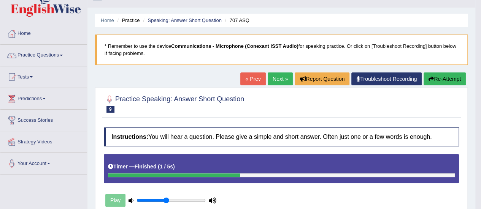
scroll to position [11, 0]
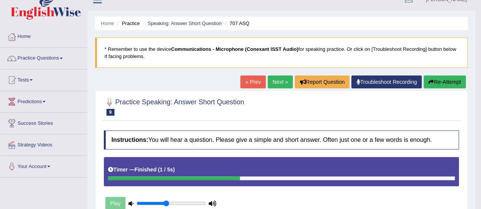
click at [277, 80] on link "Next »" at bounding box center [280, 82] width 25 height 13
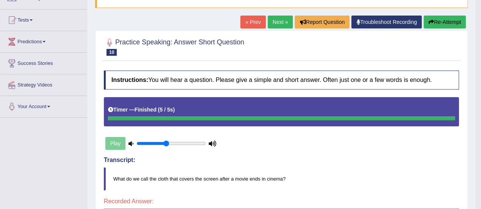
scroll to position [66, 0]
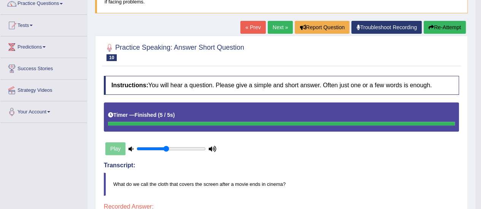
click at [279, 28] on link "Next »" at bounding box center [280, 27] width 25 height 13
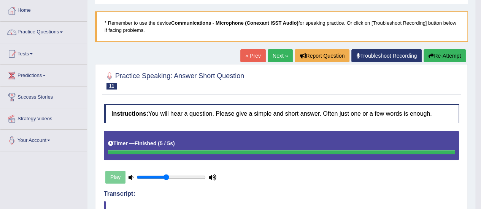
scroll to position [37, 0]
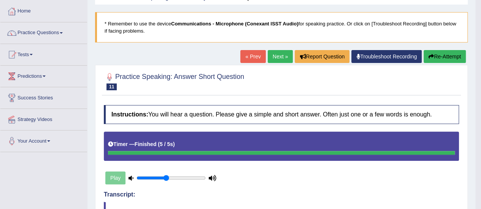
click at [277, 54] on link "Next »" at bounding box center [280, 56] width 25 height 13
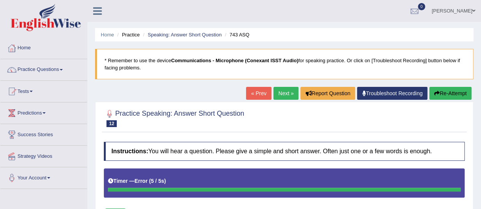
click at [63, 69] on span at bounding box center [61, 70] width 3 height 2
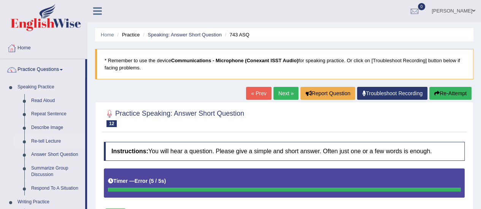
click at [52, 141] on link "Re-tell Lecture" at bounding box center [56, 142] width 57 height 14
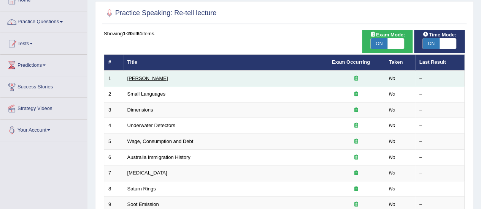
click at [151, 81] on link "[PERSON_NAME]" at bounding box center [147, 79] width 41 height 6
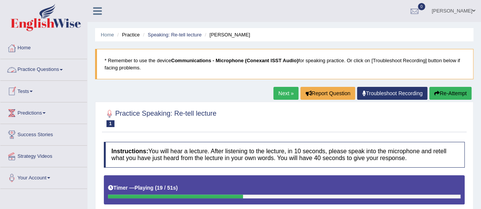
click at [62, 68] on link "Practice Questions" at bounding box center [43, 68] width 87 height 19
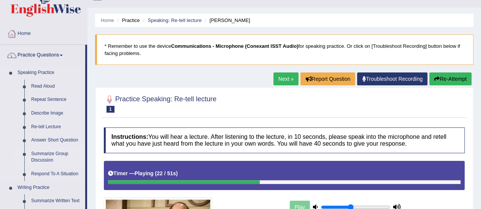
scroll to position [15, 0]
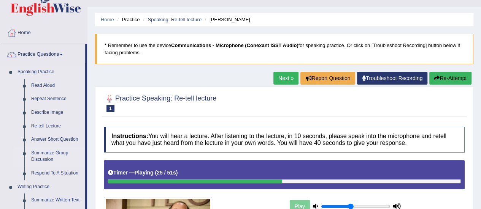
click at [51, 158] on link "Summarize Group Discussion" at bounding box center [56, 157] width 57 height 20
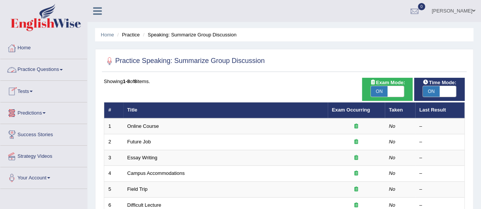
click at [61, 70] on link "Practice Questions" at bounding box center [43, 68] width 87 height 19
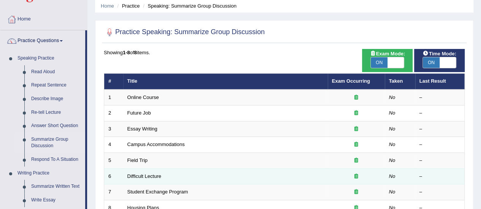
scroll to position [31, 0]
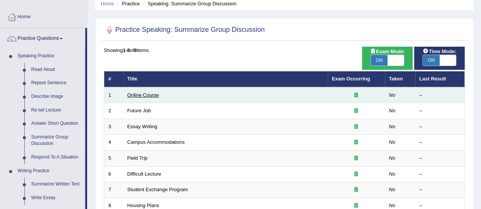
click at [152, 92] on link "Online Course" at bounding box center [143, 95] width 32 height 6
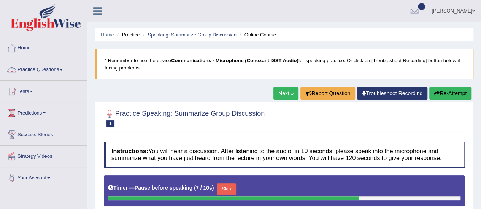
click at [65, 71] on link "Practice Questions" at bounding box center [43, 68] width 87 height 19
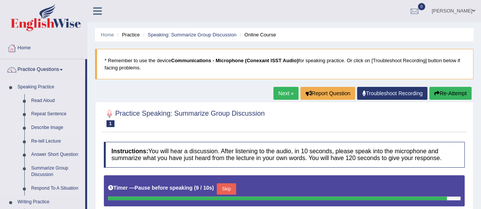
click at [56, 126] on link "Describe Image" at bounding box center [56, 128] width 57 height 14
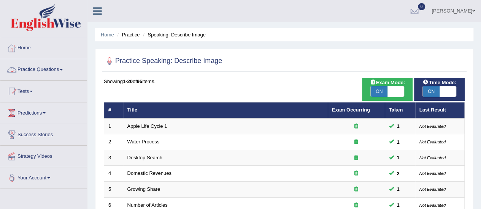
click at [66, 69] on link "Practice Questions" at bounding box center [43, 68] width 87 height 19
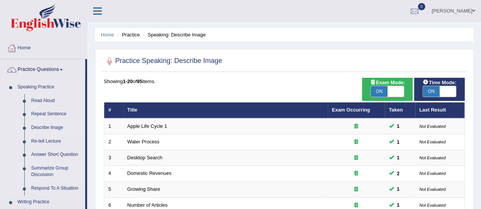
click at [57, 169] on link "Summarize Group Discussion" at bounding box center [56, 172] width 57 height 20
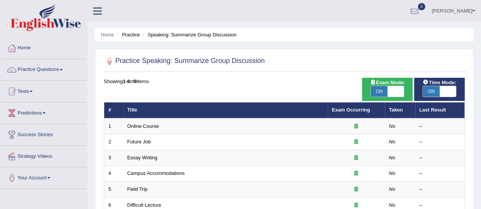
click at [469, 13] on link "[PERSON_NAME]" at bounding box center [453, 10] width 55 height 20
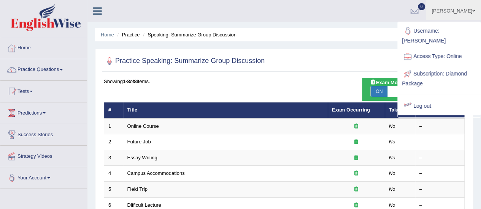
click at [427, 98] on link "Log out" at bounding box center [439, 106] width 82 height 17
